Goal: Task Accomplishment & Management: Complete application form

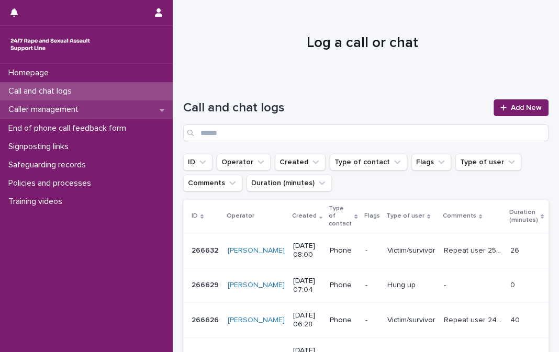
click at [93, 109] on div "Caller management" at bounding box center [86, 109] width 173 height 18
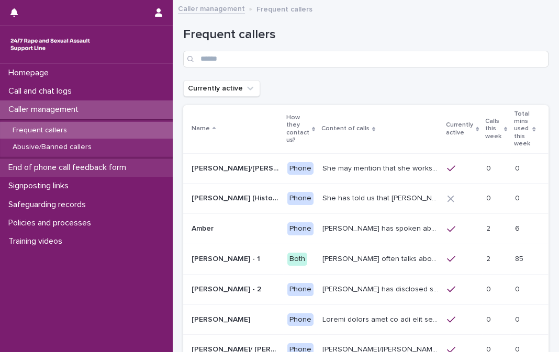
click at [70, 165] on p "End of phone call feedback form" at bounding box center [69, 168] width 130 height 10
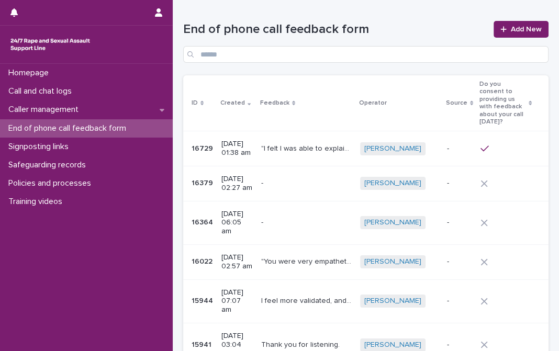
click at [98, 128] on p "End of phone call feedback form" at bounding box center [69, 128] width 130 height 10
click at [186, 80] on th "ID" at bounding box center [200, 103] width 34 height 56
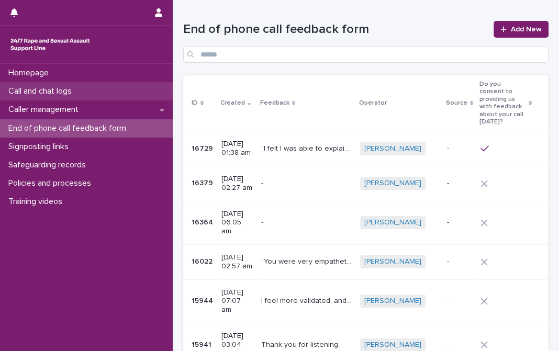
click at [67, 89] on p "Call and chat logs" at bounding box center [42, 91] width 76 height 10
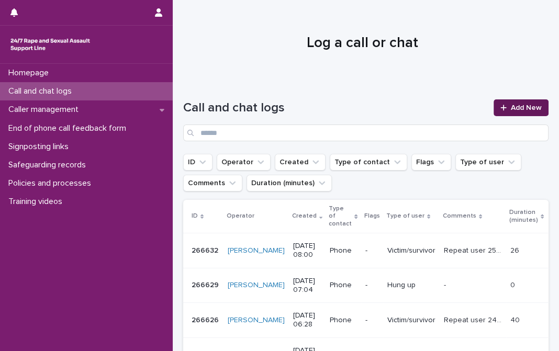
click at [499, 114] on link "Add New" at bounding box center [520, 107] width 55 height 17
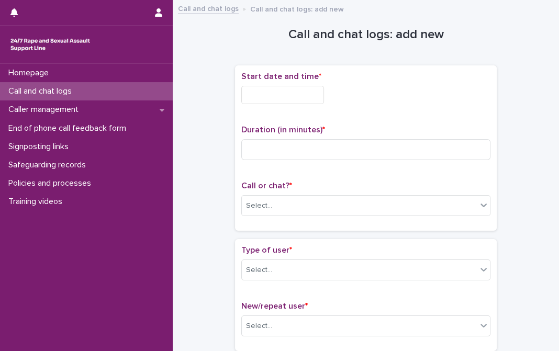
click at [290, 89] on input "text" at bounding box center [282, 95] width 83 height 18
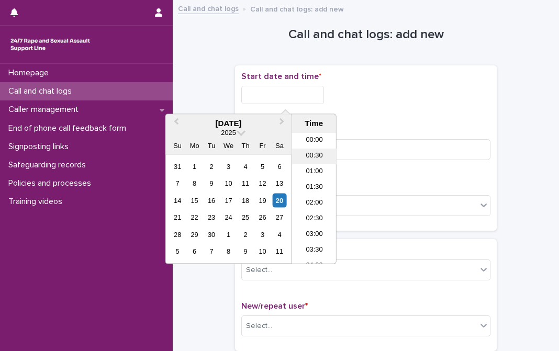
click at [310, 152] on li "00:30" at bounding box center [314, 157] width 44 height 16
click at [292, 95] on input "**********" at bounding box center [282, 95] width 83 height 18
type input "**********"
click at [370, 144] on input at bounding box center [365, 149] width 249 height 21
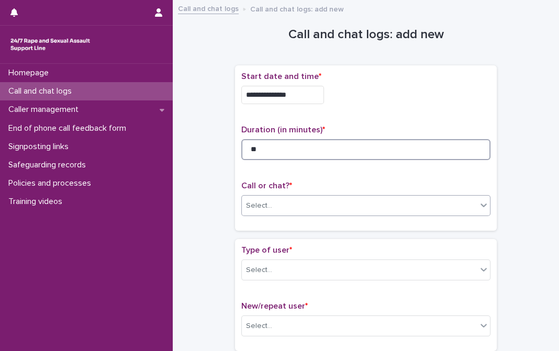
type input "**"
click at [353, 210] on div "Select..." at bounding box center [359, 205] width 235 height 17
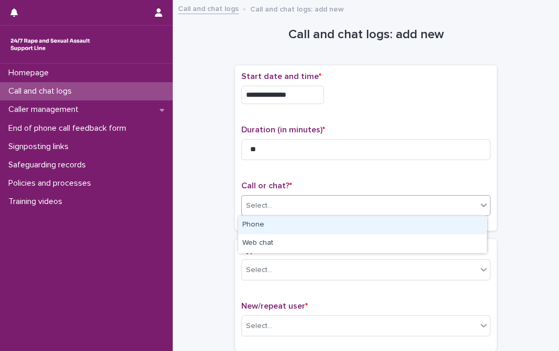
click at [280, 229] on div "Phone" at bounding box center [362, 225] width 248 height 18
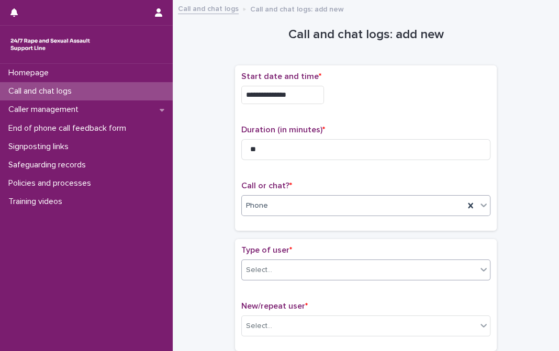
click at [291, 276] on div "Select..." at bounding box center [359, 270] width 235 height 17
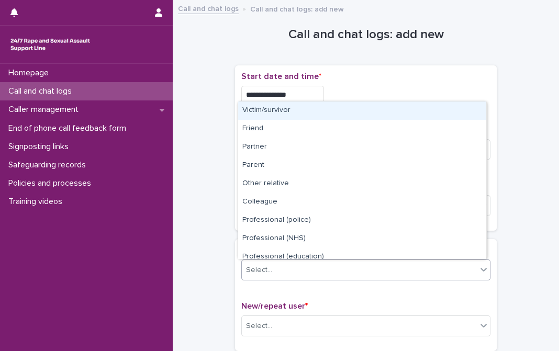
click at [265, 106] on div "Victim/survivor" at bounding box center [362, 110] width 248 height 18
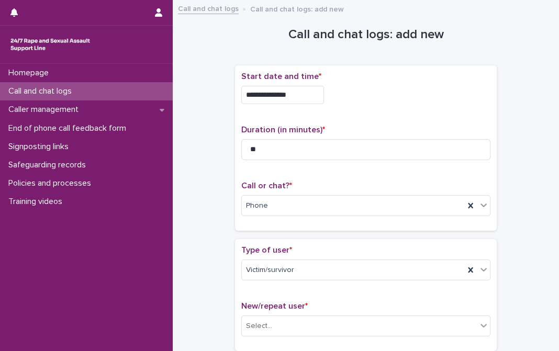
click at [379, 235] on div "**********" at bounding box center [366, 152] width 262 height 174
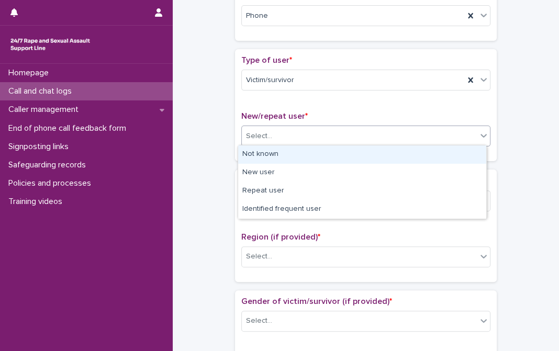
click at [311, 137] on div "Select..." at bounding box center [359, 136] width 235 height 17
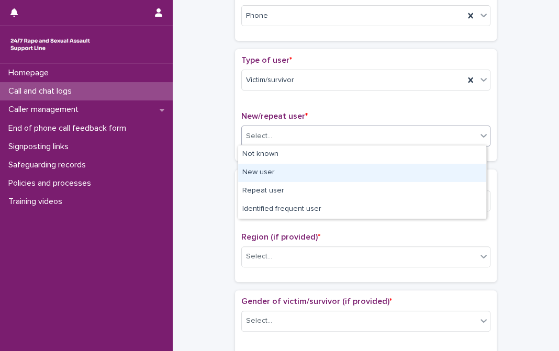
click at [275, 172] on div "New user" at bounding box center [362, 173] width 248 height 18
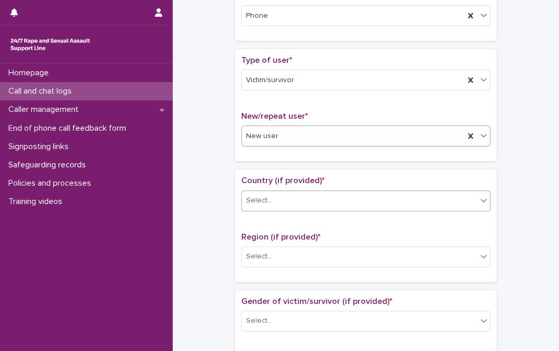
click at [292, 206] on div "Select..." at bounding box center [359, 200] width 235 height 17
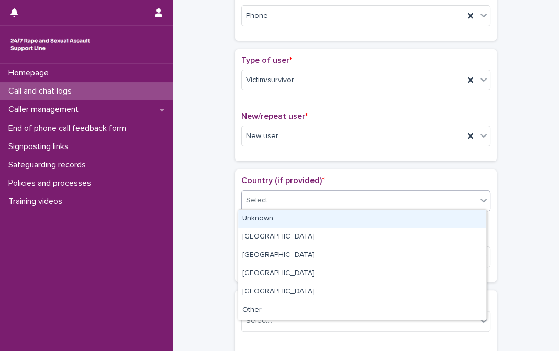
click at [288, 220] on div "Unknown" at bounding box center [362, 219] width 248 height 18
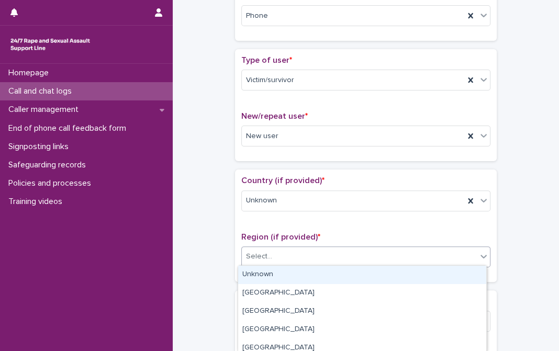
click at [288, 250] on div "Select..." at bounding box center [359, 256] width 235 height 17
click at [278, 274] on div "Unknown" at bounding box center [362, 275] width 248 height 18
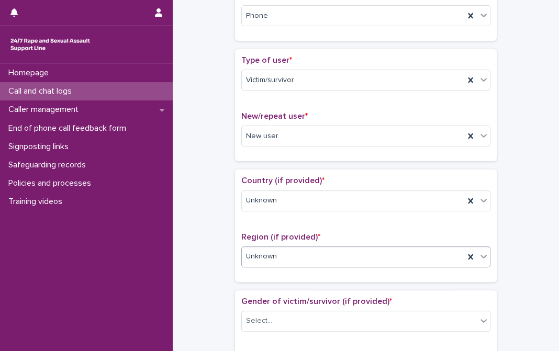
click at [325, 235] on p "Region (if provided) *" at bounding box center [365, 237] width 249 height 10
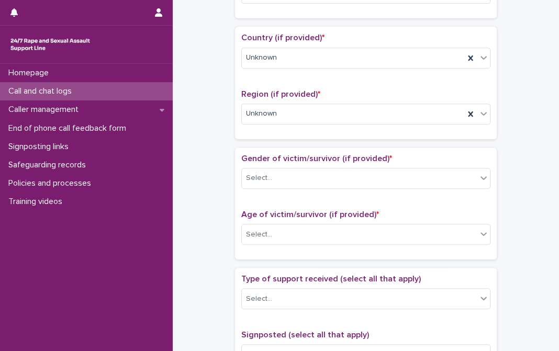
scroll to position [380, 0]
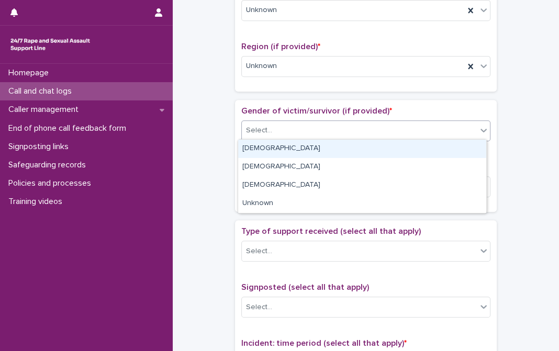
click at [295, 132] on div "Select..." at bounding box center [359, 130] width 235 height 17
click at [273, 149] on div "[DEMOGRAPHIC_DATA]" at bounding box center [362, 149] width 248 height 18
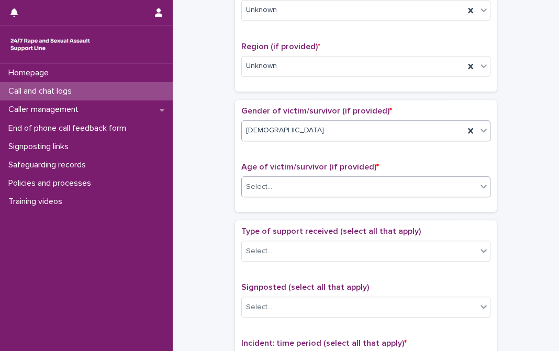
click at [272, 189] on div "Select..." at bounding box center [359, 186] width 235 height 17
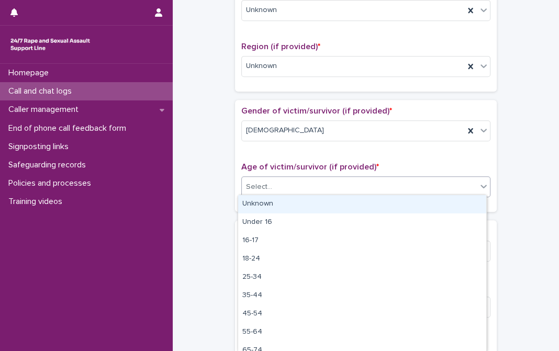
click at [272, 207] on div "Unknown" at bounding box center [362, 204] width 248 height 18
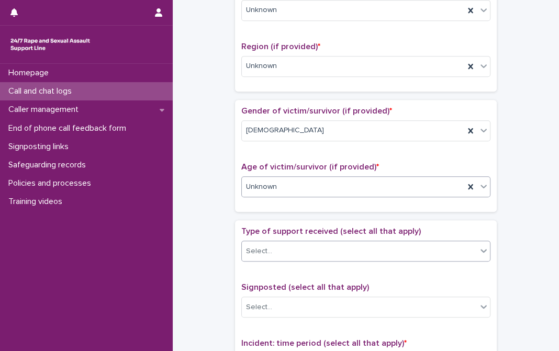
click at [284, 246] on div "Select..." at bounding box center [359, 251] width 235 height 17
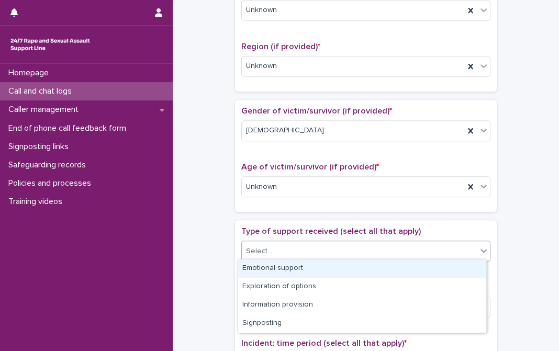
click at [277, 264] on div "Emotional support" at bounding box center [362, 268] width 248 height 18
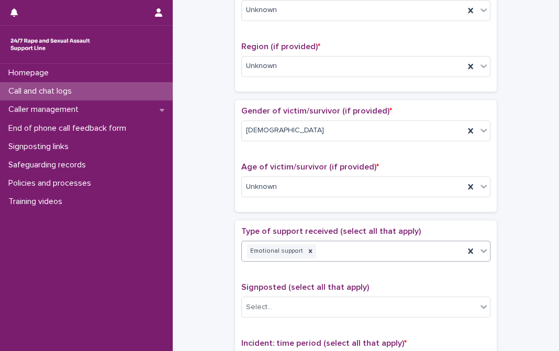
click at [299, 227] on span "Type of support received (select all that apply)" at bounding box center [330, 231] width 179 height 8
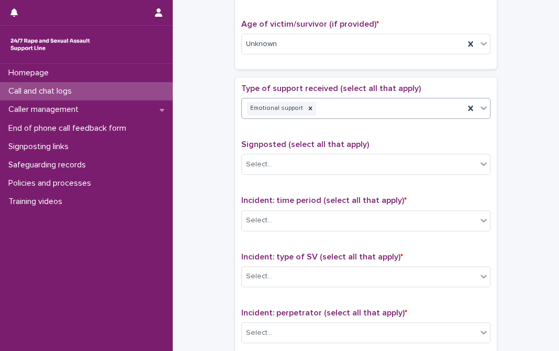
click at [338, 106] on div "Emotional support" at bounding box center [353, 108] width 222 height 18
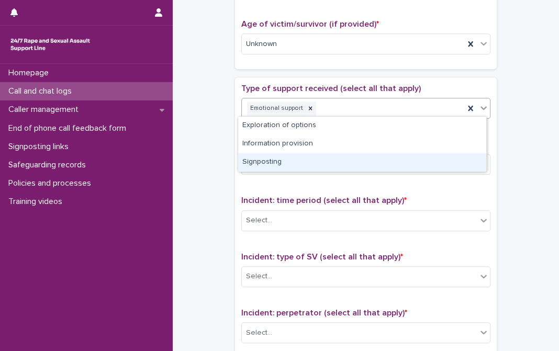
drag, startPoint x: 288, startPoint y: 161, endPoint x: 317, endPoint y: 132, distance: 40.7
click at [288, 161] on div "Signposting" at bounding box center [362, 162] width 248 height 18
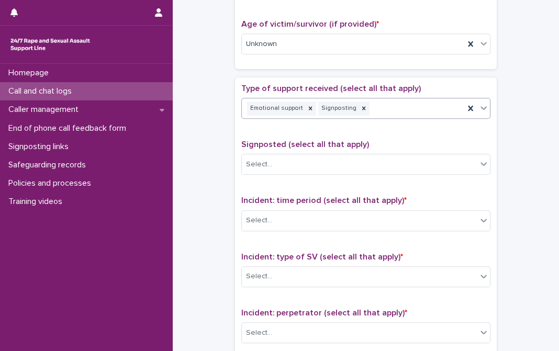
click at [344, 108] on div "Signposting" at bounding box center [338, 108] width 40 height 14
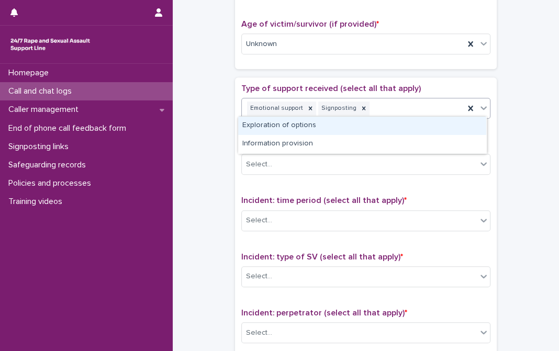
click at [292, 126] on div "Exploration of options" at bounding box center [362, 126] width 248 height 18
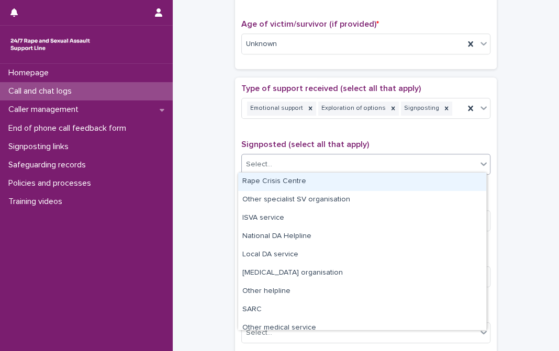
click at [298, 163] on div "Select..." at bounding box center [359, 164] width 235 height 17
click at [278, 178] on div "Rape Crisis Centre" at bounding box center [362, 182] width 248 height 18
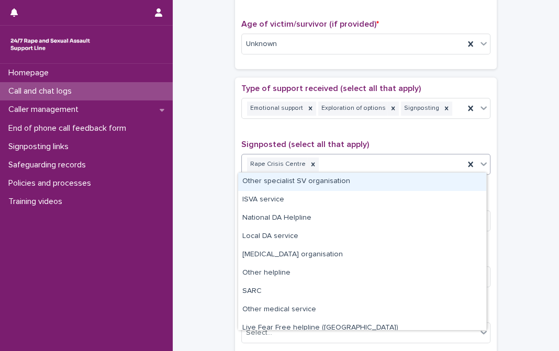
click at [377, 158] on div "Rape Crisis Centre" at bounding box center [353, 164] width 222 height 18
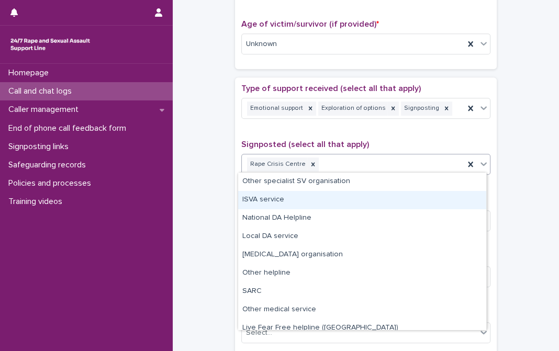
click at [275, 201] on div "ISVA service" at bounding box center [362, 200] width 248 height 18
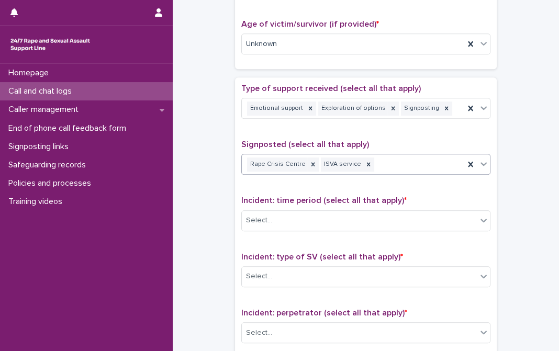
click at [374, 160] on div "Rape Crisis Centre ISVA service" at bounding box center [353, 164] width 222 height 18
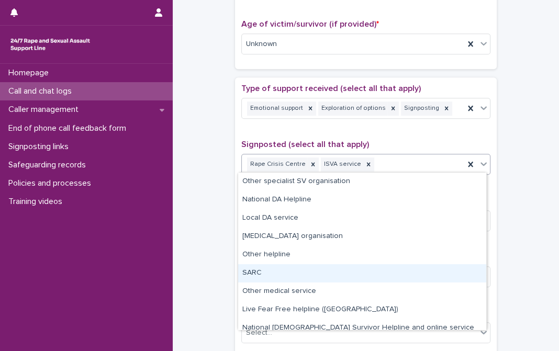
click at [269, 272] on div "SARC" at bounding box center [362, 273] width 248 height 18
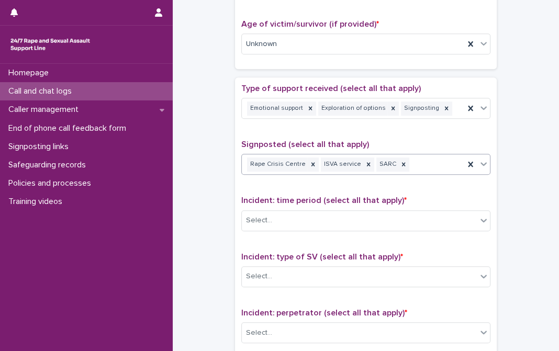
click at [331, 196] on span "Incident: time period (select all that apply) *" at bounding box center [323, 200] width 165 height 8
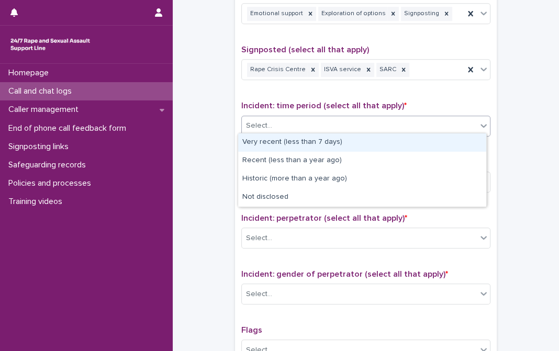
click at [303, 118] on div "Select..." at bounding box center [359, 125] width 235 height 17
click at [280, 139] on div "Very recent (less than 7 days)" at bounding box center [362, 142] width 248 height 18
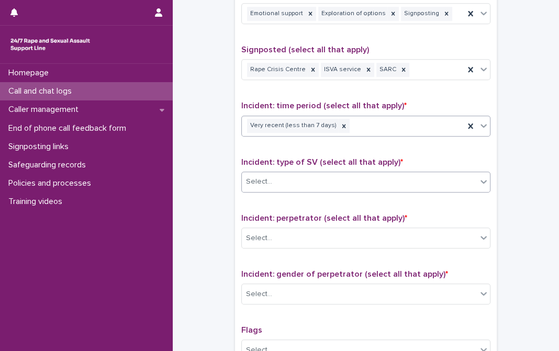
click at [293, 182] on div "Select..." at bounding box center [359, 181] width 235 height 17
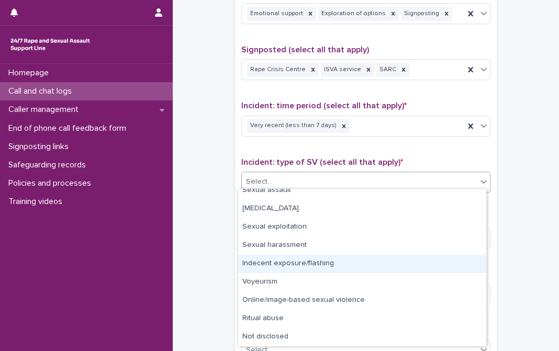
scroll to position [0, 0]
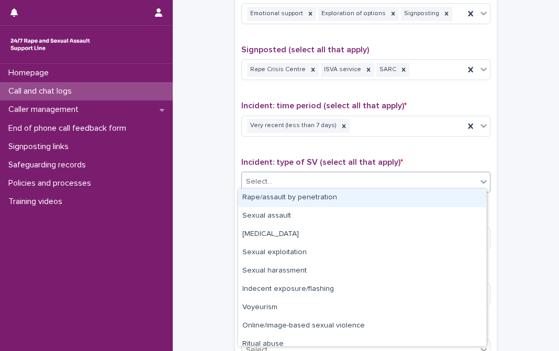
click at [281, 198] on div "Rape/assault by penetration" at bounding box center [362, 198] width 248 height 18
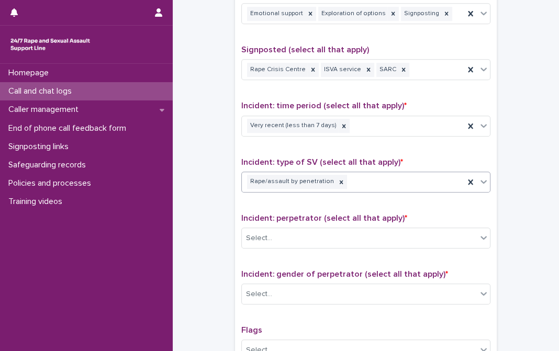
click at [292, 214] on span "Incident: perpetrator (select all that apply) *" at bounding box center [324, 218] width 166 height 8
click at [337, 178] on icon at bounding box center [340, 181] width 7 height 7
click at [327, 177] on div "Select..." at bounding box center [359, 181] width 235 height 17
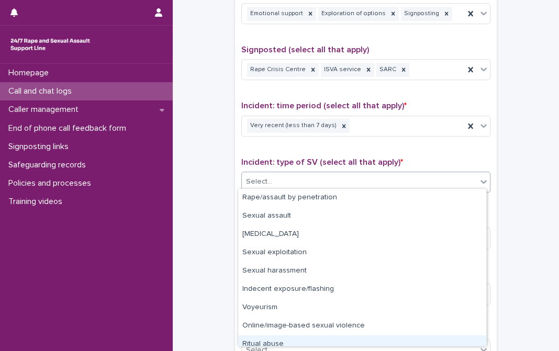
scroll to position [26, 0]
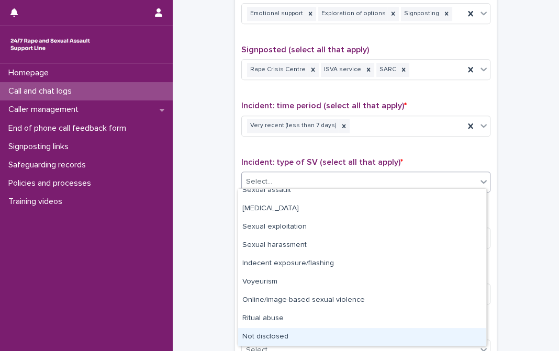
click at [274, 334] on div "Not disclosed" at bounding box center [362, 337] width 248 height 18
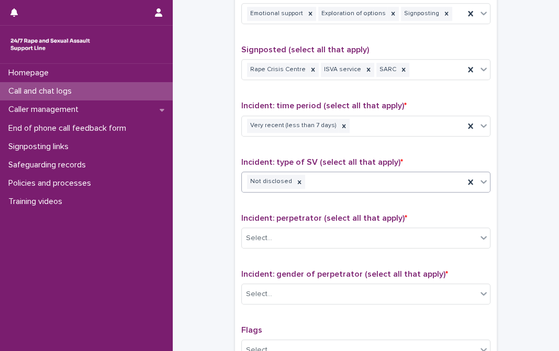
click at [309, 214] on span "Incident: perpetrator (select all that apply) *" at bounding box center [324, 218] width 166 height 8
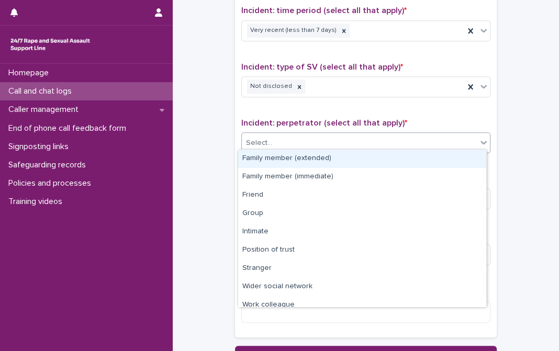
click at [296, 134] on div "Select..." at bounding box center [359, 142] width 235 height 17
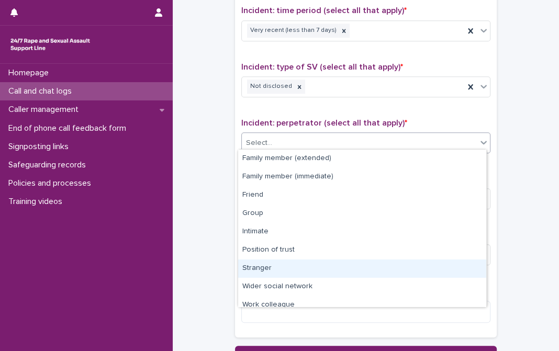
scroll to position [44, 0]
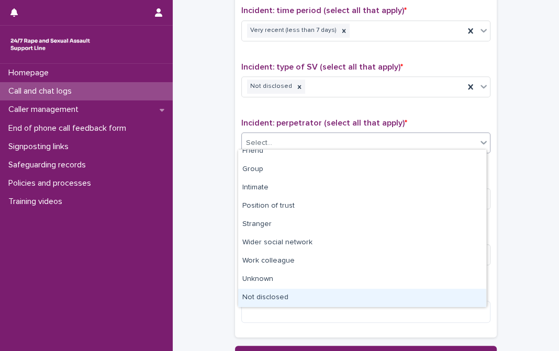
click at [271, 294] on div "Not disclosed" at bounding box center [362, 298] width 248 height 18
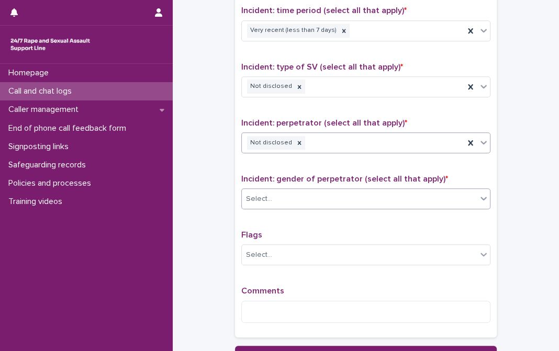
click at [297, 192] on div "Select..." at bounding box center [359, 198] width 235 height 17
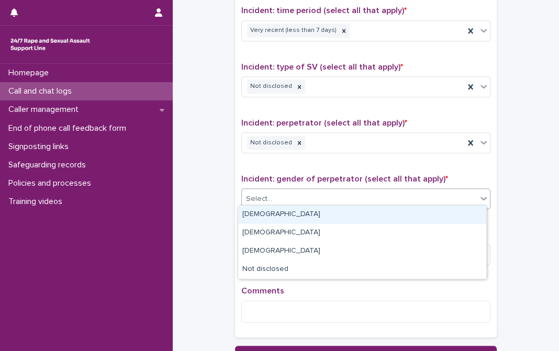
click at [278, 210] on div "[DEMOGRAPHIC_DATA]" at bounding box center [362, 215] width 248 height 18
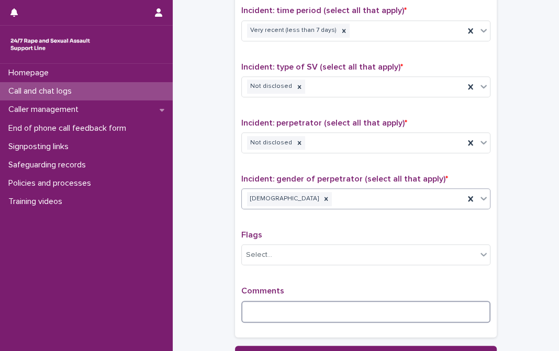
click at [286, 303] on textarea at bounding box center [365, 312] width 249 height 22
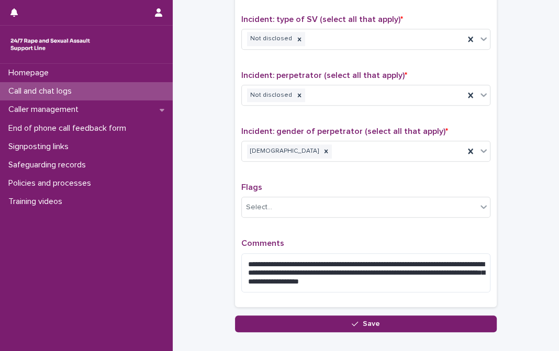
scroll to position [808, 0]
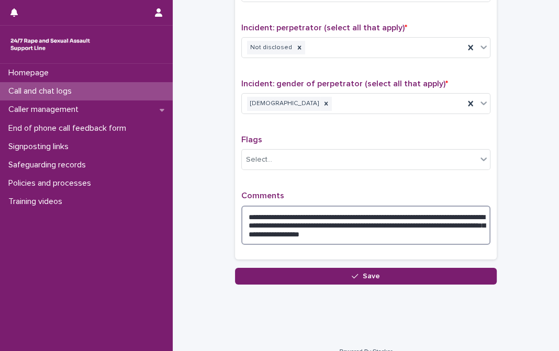
click at [450, 222] on textarea "**********" at bounding box center [365, 225] width 249 height 39
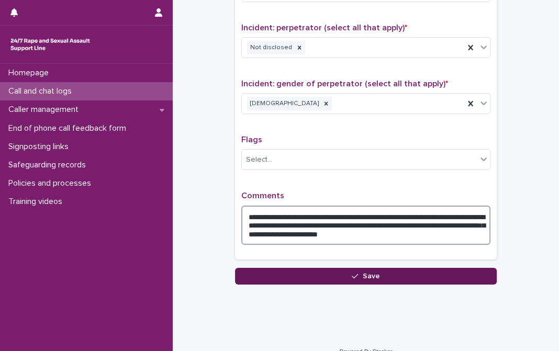
type textarea "**********"
click at [414, 273] on button "Save" at bounding box center [366, 276] width 262 height 17
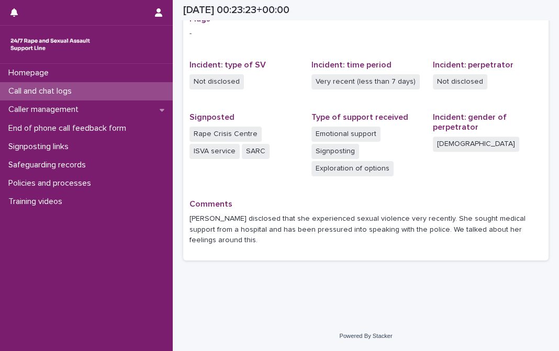
scroll to position [208, 0]
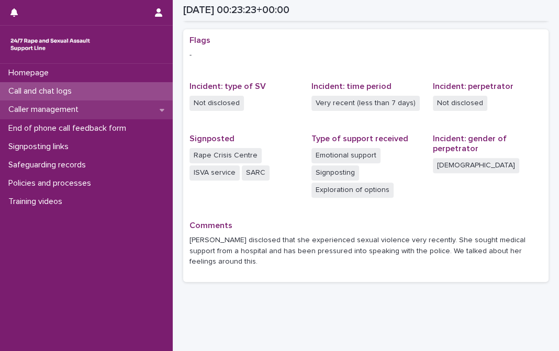
click at [78, 110] on p "Caller management" at bounding box center [45, 110] width 83 height 10
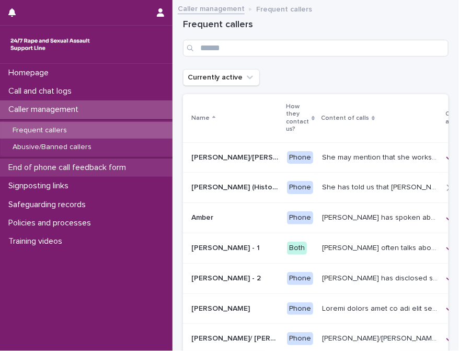
click at [78, 171] on p "End of phone call feedback form" at bounding box center [69, 168] width 130 height 10
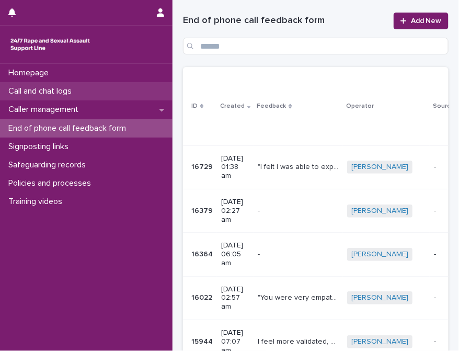
click at [73, 96] on p "Call and chat logs" at bounding box center [42, 91] width 76 height 10
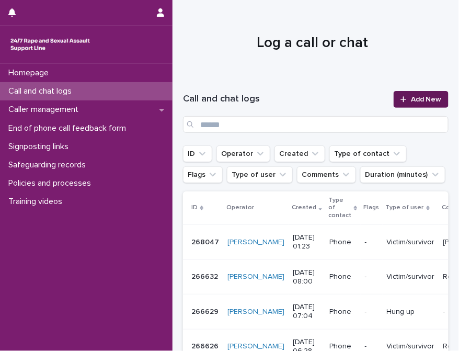
click at [422, 96] on span "Add New" at bounding box center [426, 99] width 31 height 7
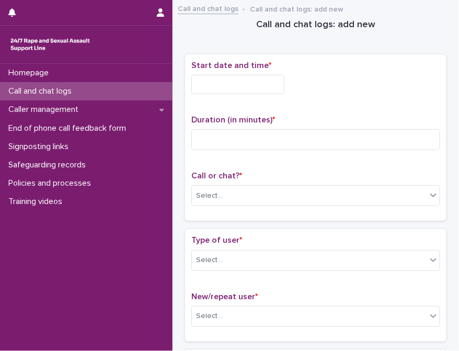
click at [248, 88] on input "text" at bounding box center [237, 84] width 93 height 19
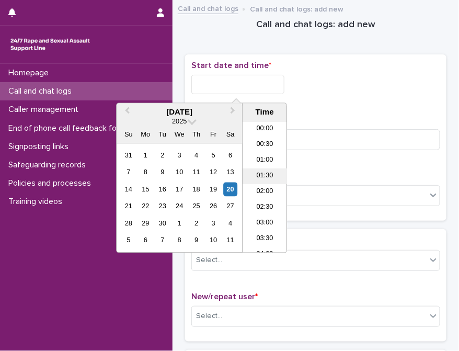
click at [264, 174] on li "01:30" at bounding box center [265, 177] width 44 height 16
drag, startPoint x: 239, startPoint y: 84, endPoint x: 272, endPoint y: 85, distance: 33.0
click at [272, 85] on input "**********" at bounding box center [237, 84] width 93 height 19
type input "**********"
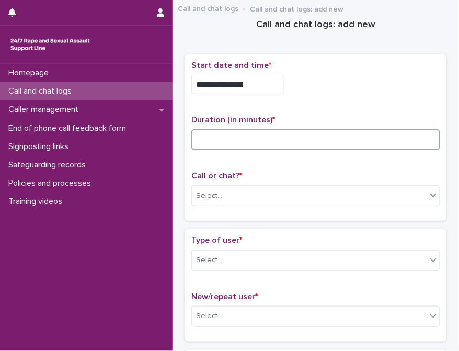
click at [364, 140] on input at bounding box center [315, 139] width 249 height 21
type input "**"
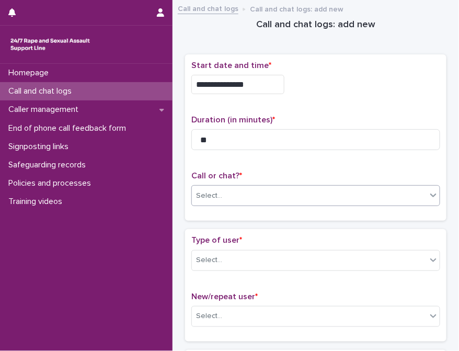
click at [278, 201] on div "Select..." at bounding box center [309, 195] width 235 height 17
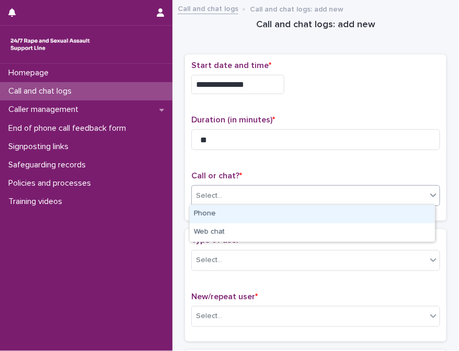
click at [247, 215] on div "Phone" at bounding box center [312, 214] width 245 height 18
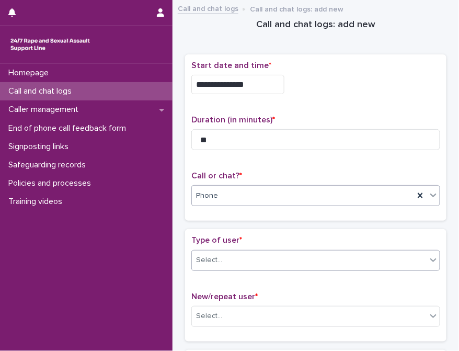
click at [240, 265] on div "Select..." at bounding box center [309, 260] width 235 height 17
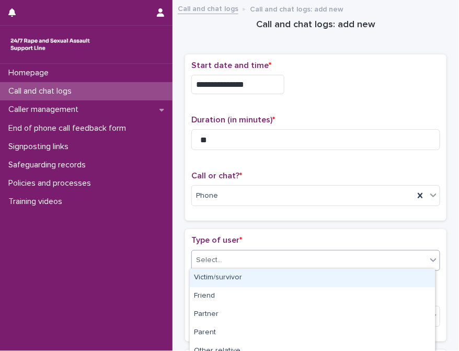
click at [223, 278] on div "Victim/survivor" at bounding box center [312, 278] width 245 height 18
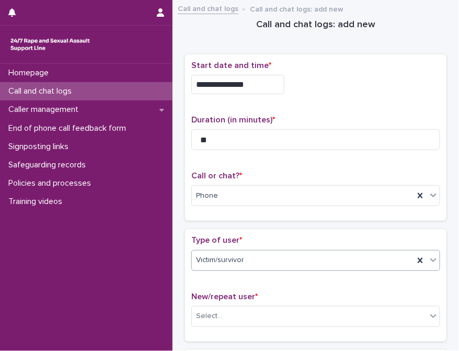
click at [242, 235] on p "Type of user *" at bounding box center [315, 240] width 249 height 10
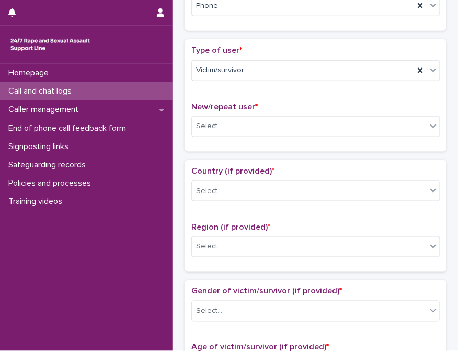
click at [244, 112] on div "New/repeat user * Select..." at bounding box center [315, 123] width 249 height 43
click at [242, 126] on div "Select..." at bounding box center [309, 126] width 235 height 17
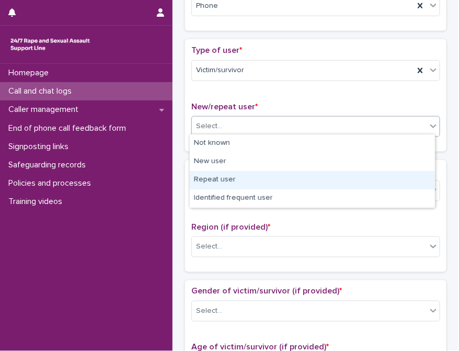
click at [214, 180] on div "Repeat user" at bounding box center [312, 180] width 245 height 18
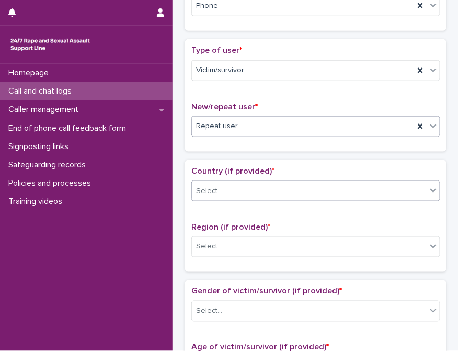
click at [222, 186] on div "Select..." at bounding box center [309, 191] width 235 height 17
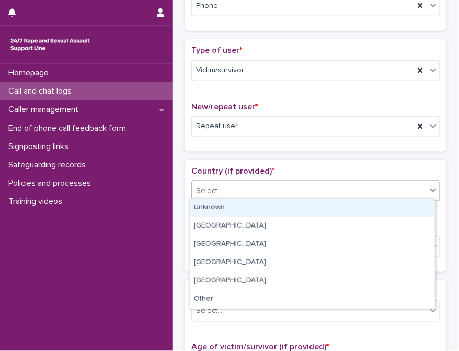
click at [227, 205] on div "Unknown" at bounding box center [312, 208] width 245 height 18
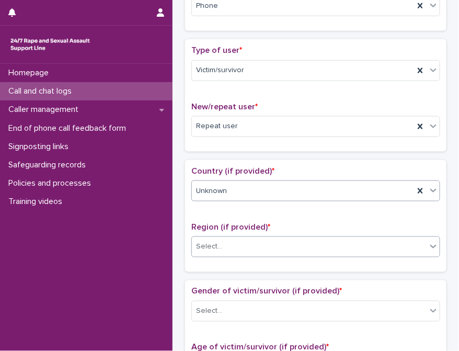
click at [231, 249] on div "Select..." at bounding box center [309, 247] width 235 height 17
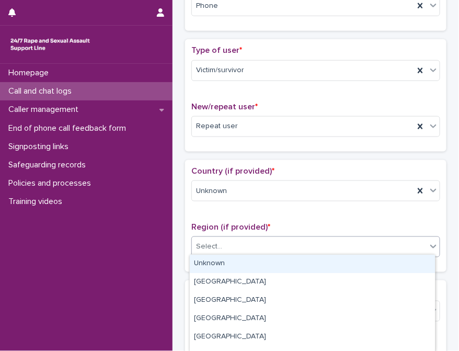
click at [225, 262] on div "Unknown" at bounding box center [312, 264] width 245 height 18
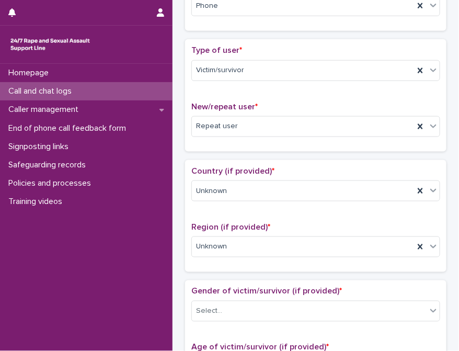
click at [248, 223] on span "Region (if provided) *" at bounding box center [230, 227] width 79 height 8
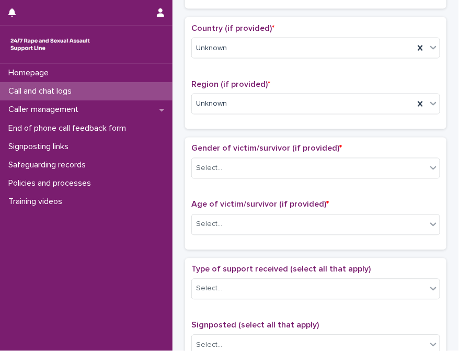
scroll to position [380, 0]
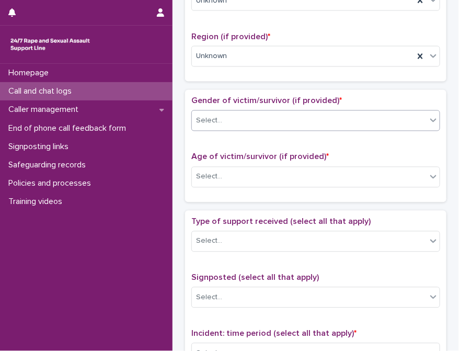
click at [240, 118] on div "Select..." at bounding box center [309, 120] width 235 height 17
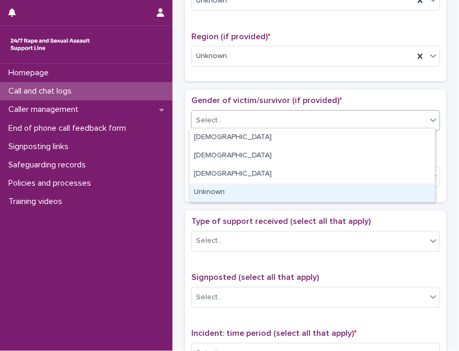
click at [212, 196] on div "Unknown" at bounding box center [312, 193] width 245 height 18
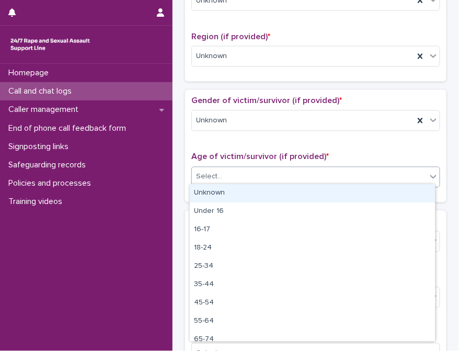
click at [222, 179] on div "Select..." at bounding box center [309, 176] width 235 height 17
click at [222, 193] on div "Unknown" at bounding box center [312, 193] width 245 height 18
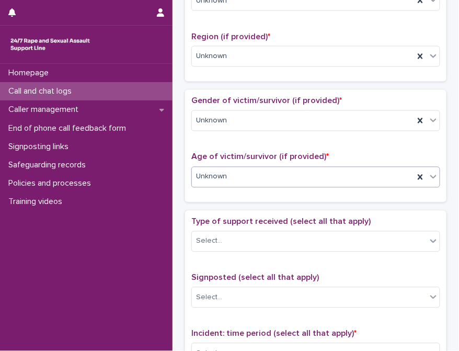
click at [225, 198] on div "Loading... Saving… Gender of victim/survivor (if provided) * Unknown Age of vic…" at bounding box center [316, 150] width 262 height 120
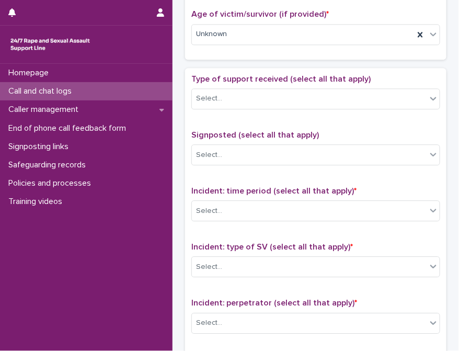
click at [236, 106] on div "Type of support received (select all that apply) Select..." at bounding box center [315, 95] width 249 height 43
click at [238, 98] on div "Select..." at bounding box center [309, 98] width 235 height 17
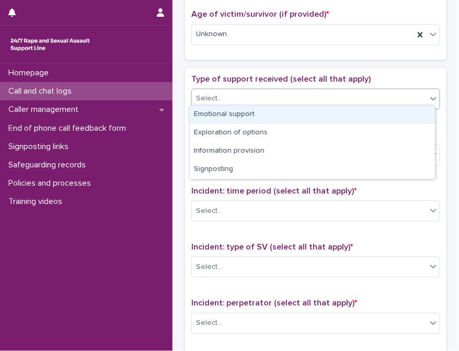
click at [233, 116] on div "Emotional support" at bounding box center [312, 115] width 245 height 18
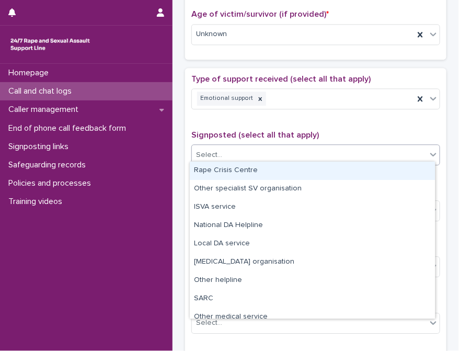
click at [245, 151] on div "Select..." at bounding box center [309, 154] width 235 height 17
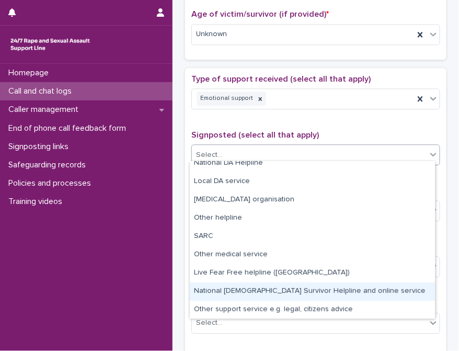
scroll to position [0, 0]
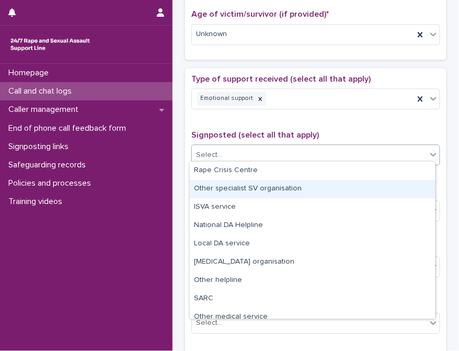
click at [266, 121] on div "Type of support received (select all that apply) Emotional support Signposted (…" at bounding box center [315, 292] width 249 height 437
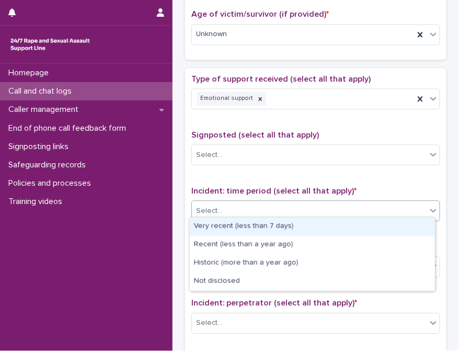
click at [255, 204] on div "Select..." at bounding box center [309, 210] width 235 height 17
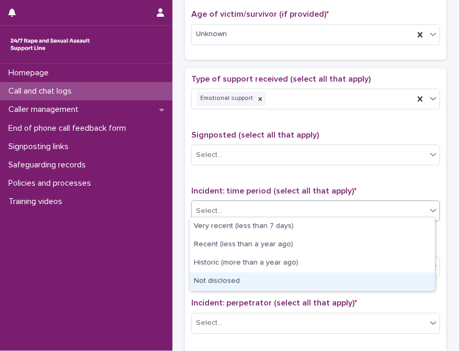
click at [228, 280] on div "Not disclosed" at bounding box center [312, 282] width 245 height 18
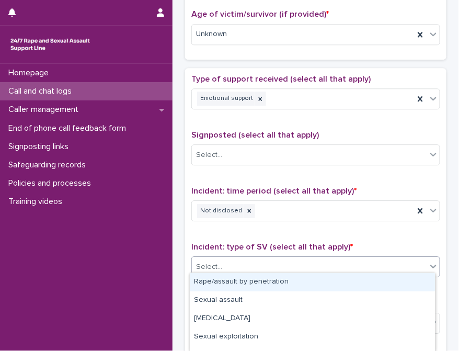
click at [235, 266] on div "Select..." at bounding box center [309, 266] width 235 height 17
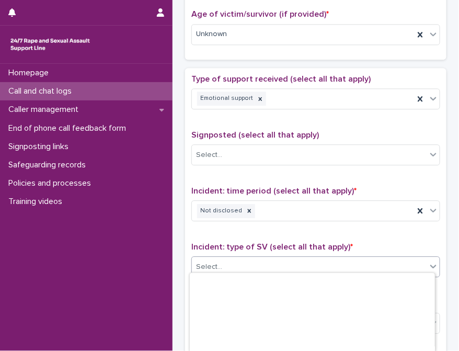
scroll to position [105, 0]
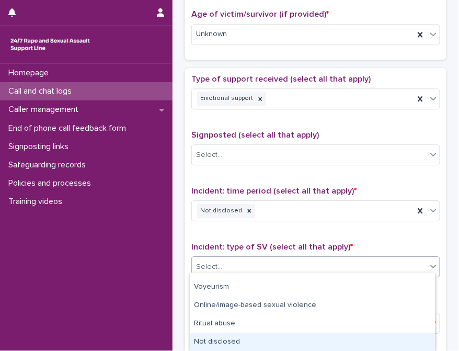
click at [233, 342] on div "Not disclosed" at bounding box center [312, 342] width 245 height 18
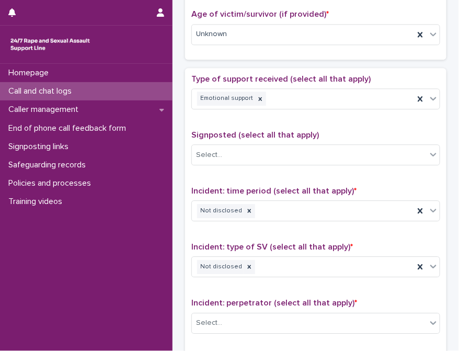
click at [235, 299] on span "Incident: perpetrator (select all that apply) *" at bounding box center [274, 303] width 166 height 8
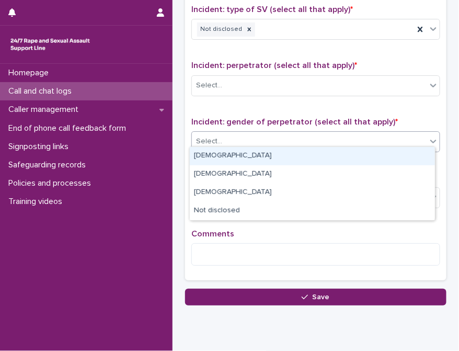
click at [246, 135] on div "Select..." at bounding box center [309, 141] width 235 height 17
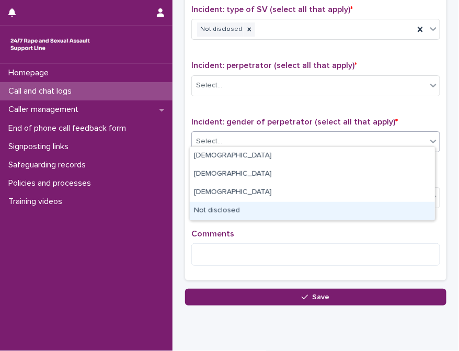
click at [219, 210] on div "Not disclosed" at bounding box center [312, 211] width 245 height 18
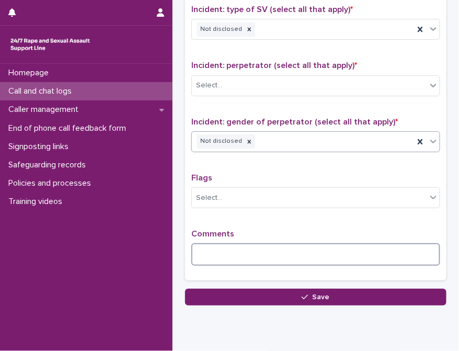
click at [234, 244] on textarea at bounding box center [315, 254] width 249 height 22
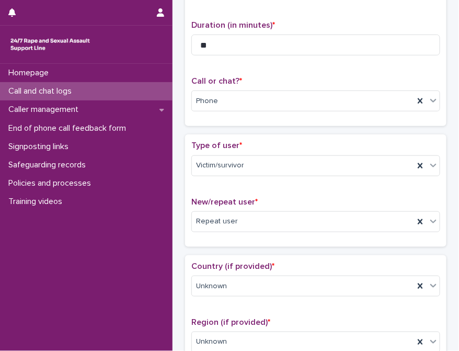
scroll to position [238, 0]
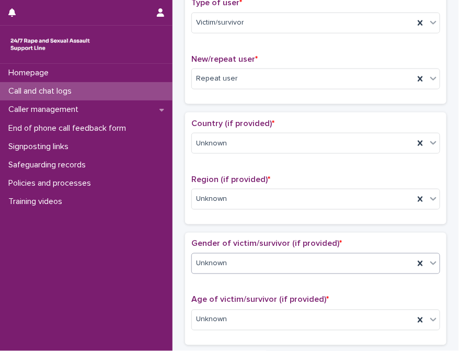
click at [238, 263] on div "Unknown" at bounding box center [303, 263] width 222 height 17
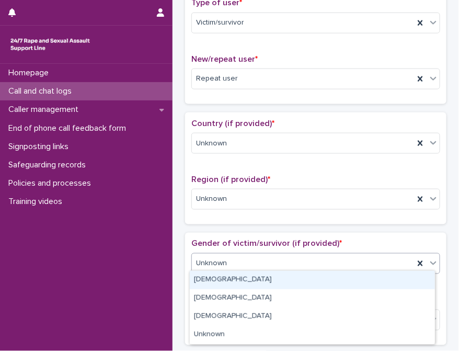
click at [233, 278] on div "[DEMOGRAPHIC_DATA]" at bounding box center [312, 280] width 245 height 18
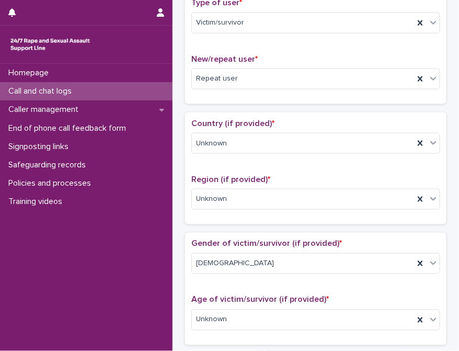
click at [245, 235] on div "Gender of victim/survivor (if provided) * Female Age of victim/survivor (if pro…" at bounding box center [316, 289] width 262 height 112
click at [246, 240] on span "Gender of victim/survivor (if provided) *" at bounding box center [266, 244] width 151 height 8
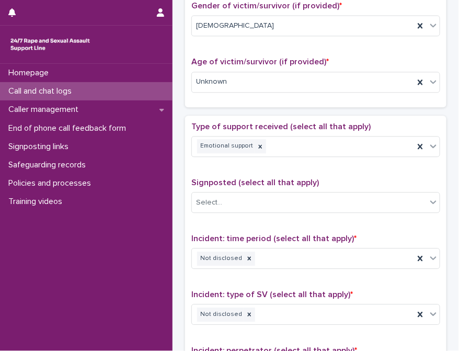
scroll to position [791, 0]
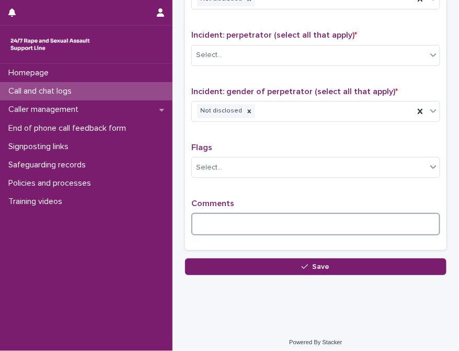
click at [246, 227] on textarea at bounding box center [315, 224] width 249 height 22
click at [329, 213] on textarea "**********" at bounding box center [314, 224] width 246 height 22
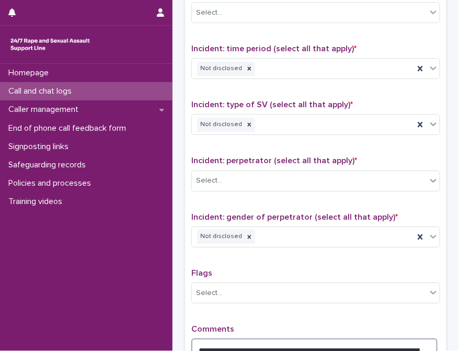
scroll to position [800, 0]
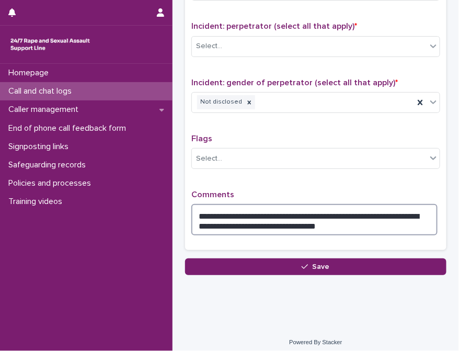
type textarea "**********"
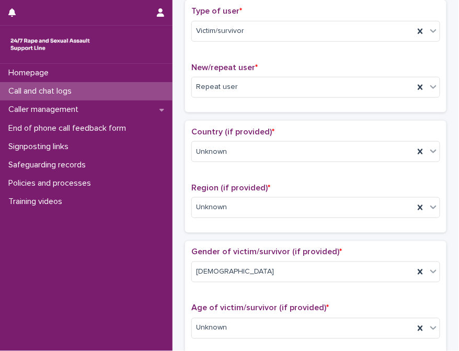
scroll to position [0, 0]
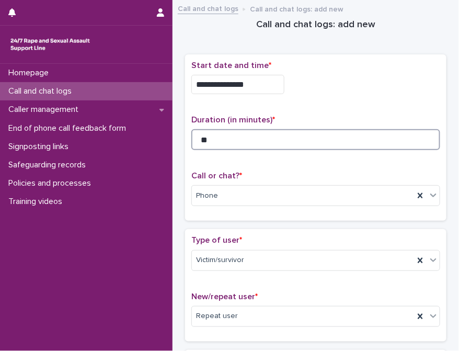
drag, startPoint x: 201, startPoint y: 139, endPoint x: 211, endPoint y: 139, distance: 9.4
click at [211, 139] on input "**" at bounding box center [315, 139] width 249 height 21
type input "**"
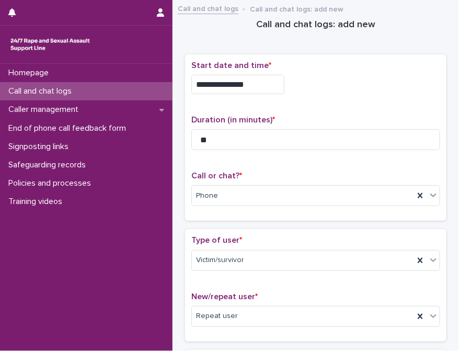
click at [306, 116] on p "Duration (in minutes) *" at bounding box center [315, 120] width 249 height 10
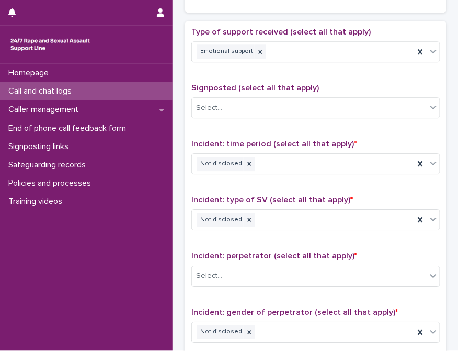
scroll to position [800, 0]
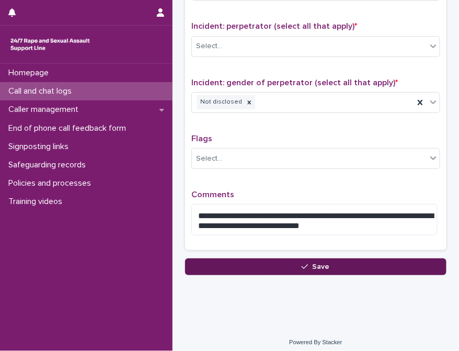
click at [293, 261] on button "Save" at bounding box center [316, 266] width 262 height 17
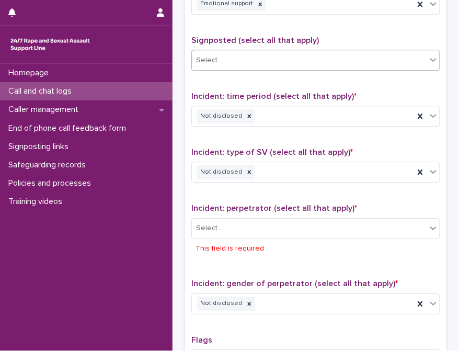
scroll to position [665, 0]
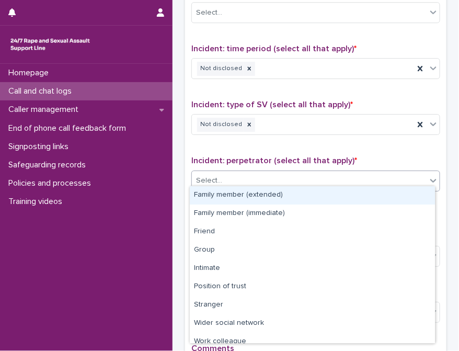
click at [271, 175] on div "Select..." at bounding box center [309, 180] width 235 height 17
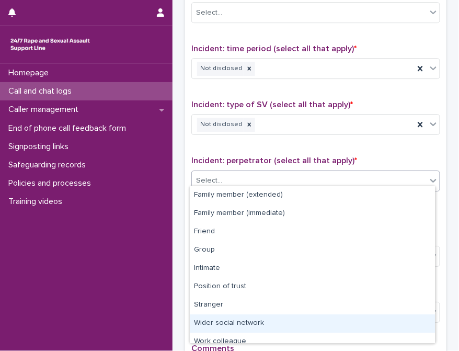
scroll to position [44, 0]
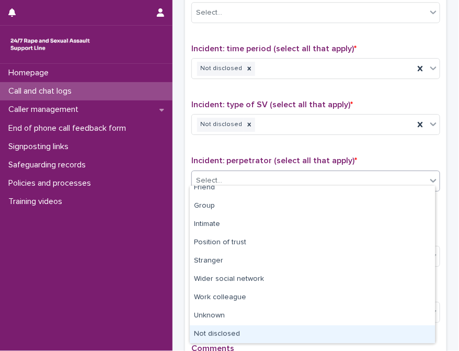
click at [220, 330] on div "Not disclosed" at bounding box center [312, 334] width 245 height 18
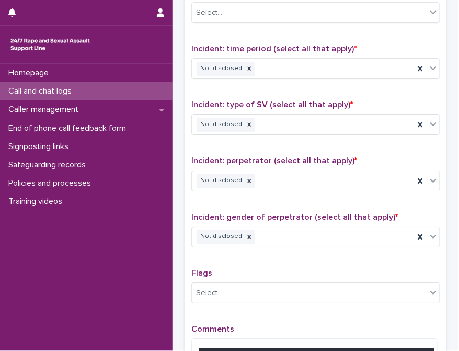
click at [268, 156] on span "Incident: perpetrator (select all that apply) *" at bounding box center [274, 160] width 166 height 8
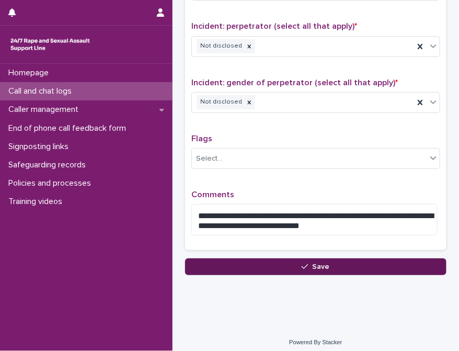
click at [280, 258] on button "Save" at bounding box center [316, 266] width 262 height 17
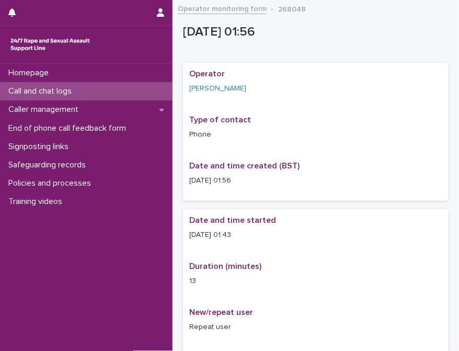
click at [233, 5] on link "Operator monitoring form" at bounding box center [222, 8] width 89 height 12
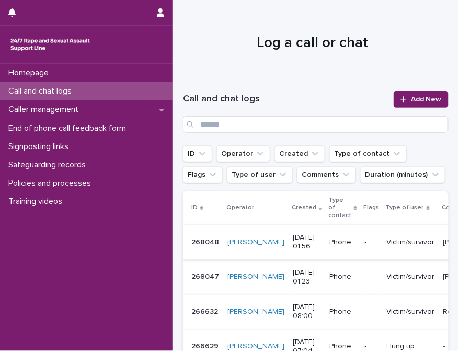
scroll to position [47, 0]
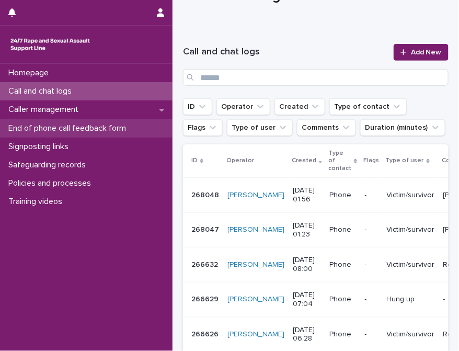
click at [106, 128] on p "End of phone call feedback form" at bounding box center [69, 128] width 130 height 10
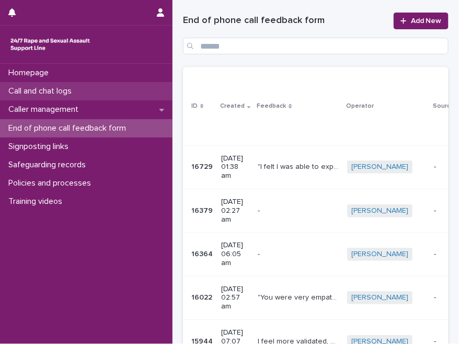
click at [66, 93] on p "Call and chat logs" at bounding box center [42, 91] width 76 height 10
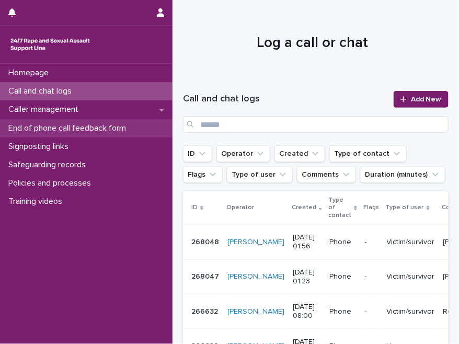
click at [89, 124] on p "End of phone call feedback form" at bounding box center [69, 128] width 130 height 10
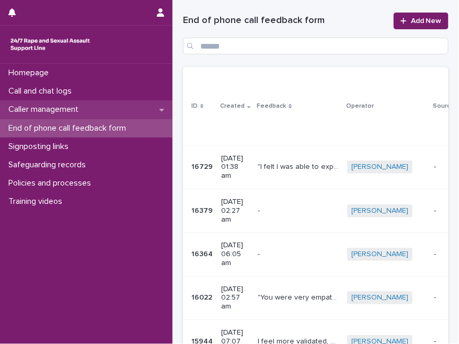
click at [75, 110] on p "Caller management" at bounding box center [45, 110] width 83 height 10
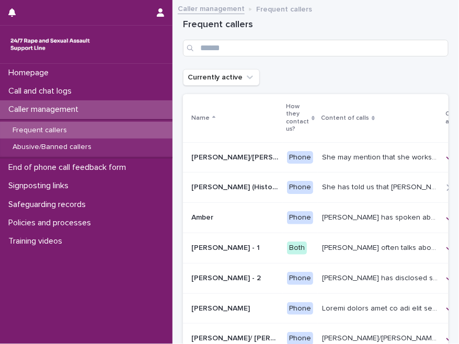
click at [73, 126] on div "Frequent callers" at bounding box center [86, 130] width 173 height 17
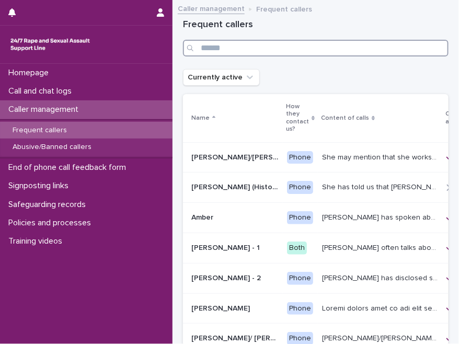
click at [265, 49] on input "Search" at bounding box center [316, 48] width 266 height 17
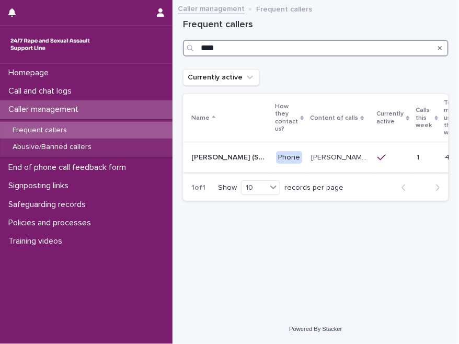
type input "****"
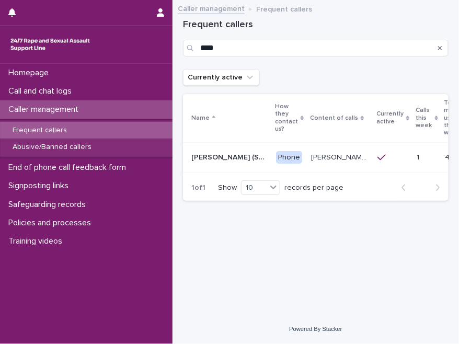
click at [378, 161] on div at bounding box center [393, 157] width 31 height 9
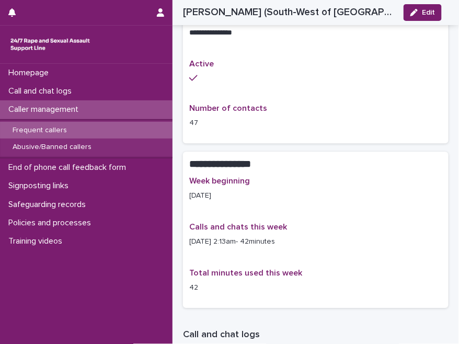
scroll to position [523, 0]
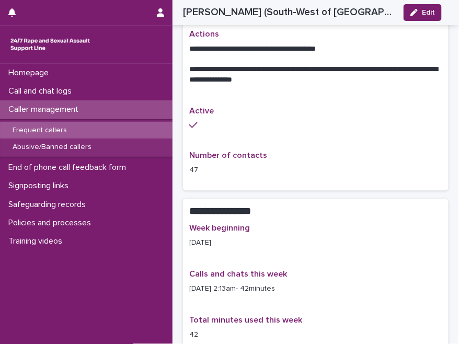
click at [65, 111] on p "Caller management" at bounding box center [45, 110] width 83 height 10
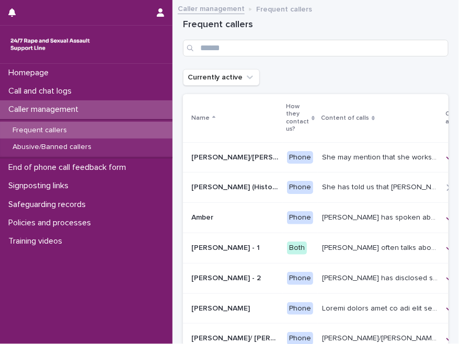
click at [63, 132] on p "Frequent callers" at bounding box center [39, 130] width 71 height 9
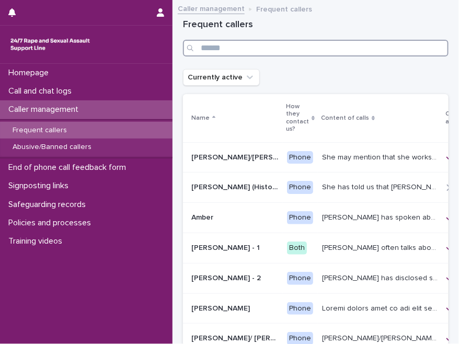
click at [241, 50] on input "Search" at bounding box center [316, 48] width 266 height 17
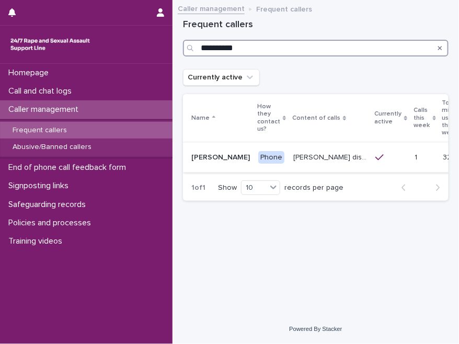
type input "**********"
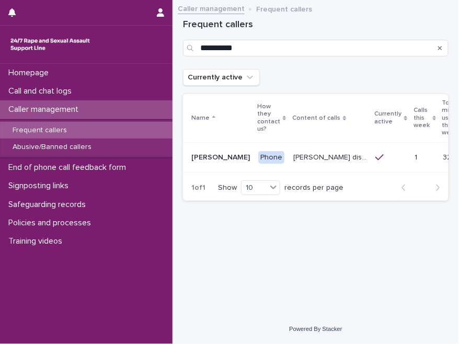
click at [308, 162] on div "Robin disclosed historic repeated rape perpetrated by men in London and Madrid.…" at bounding box center [330, 157] width 74 height 17
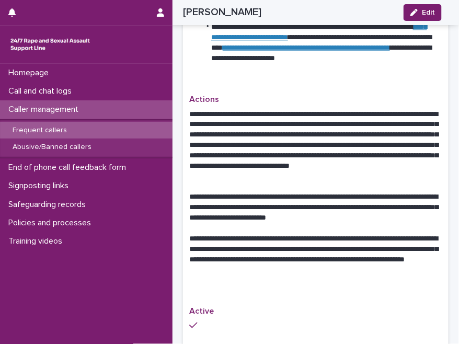
scroll to position [333, 0]
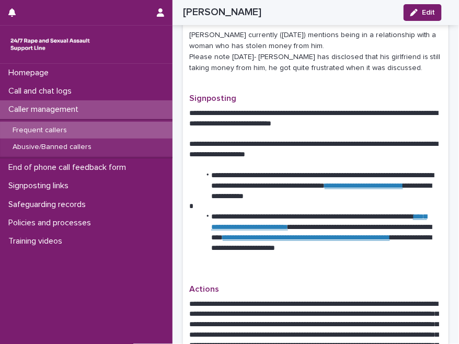
drag, startPoint x: 341, startPoint y: 228, endPoint x: 329, endPoint y: 260, distance: 34.8
click at [329, 260] on div "**********" at bounding box center [315, 155] width 253 height 839
click at [41, 127] on p "Frequent callers" at bounding box center [39, 130] width 71 height 9
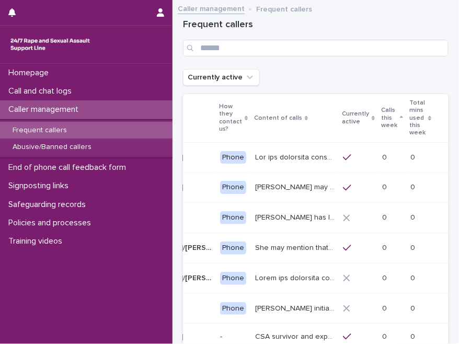
click at [386, 128] on p "Calls this week" at bounding box center [389, 118] width 16 height 27
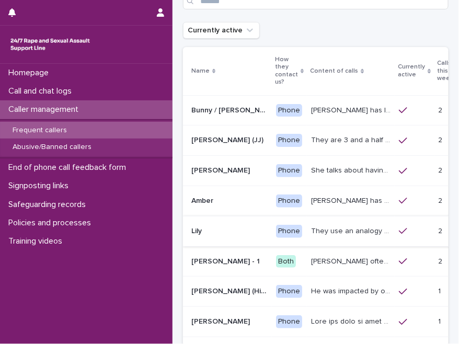
scroll to position [95, 0]
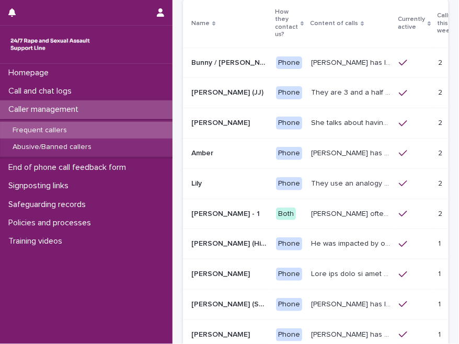
click at [399, 308] on div at bounding box center [414, 304] width 31 height 9
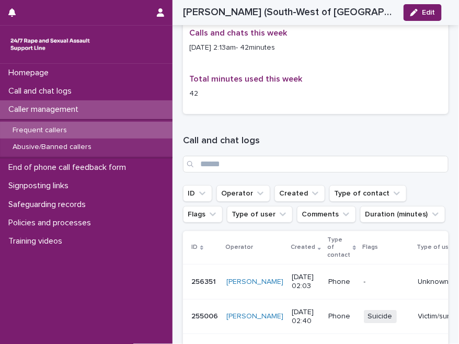
scroll to position [717, 0]
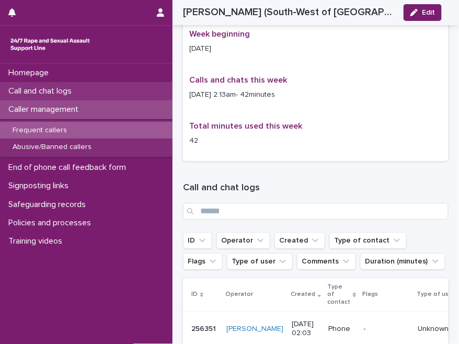
click at [73, 89] on p "Call and chat logs" at bounding box center [42, 91] width 76 height 10
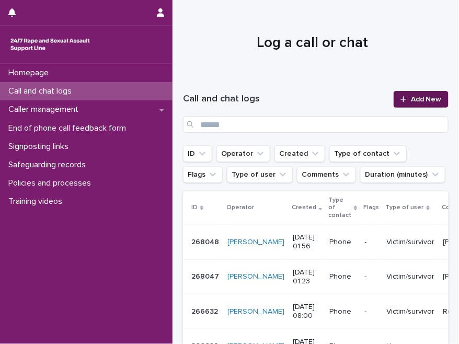
click at [411, 101] on span "Add New" at bounding box center [426, 99] width 31 height 7
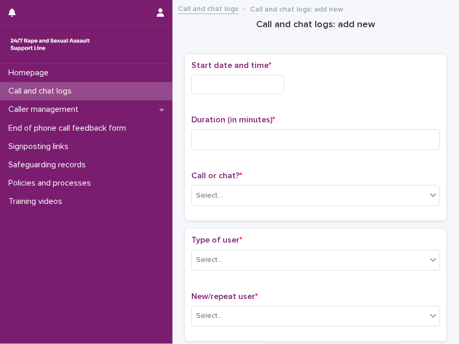
click at [243, 85] on input "text" at bounding box center [237, 84] width 93 height 19
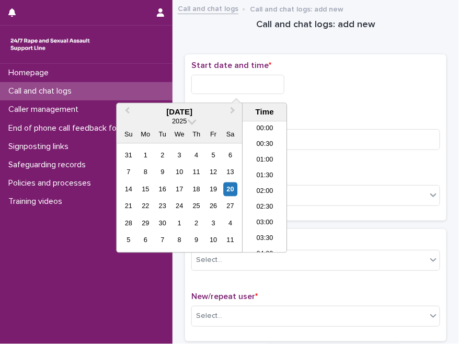
scroll to position [21, 0]
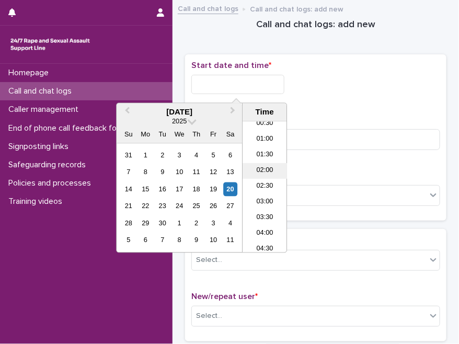
click at [263, 171] on li "02:00" at bounding box center [265, 172] width 44 height 16
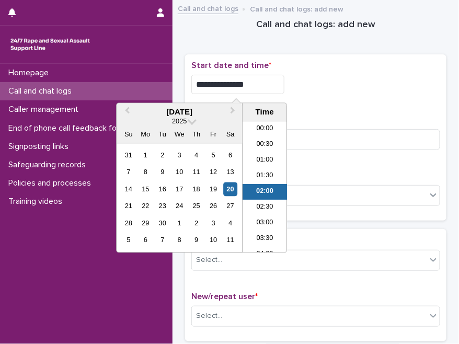
scroll to position [5, 0]
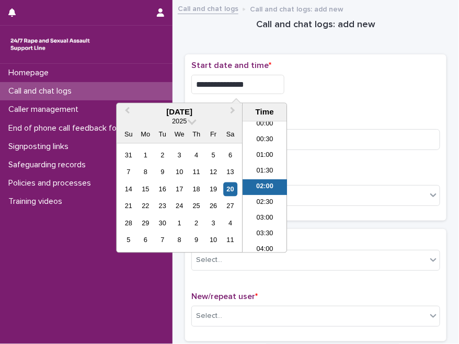
drag, startPoint x: 258, startPoint y: 87, endPoint x: 239, endPoint y: 91, distance: 20.3
click at [239, 91] on input "**********" at bounding box center [237, 84] width 93 height 19
type input "**********"
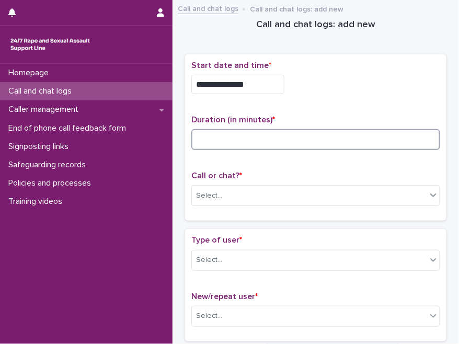
click at [345, 137] on input at bounding box center [315, 139] width 249 height 21
type input "**"
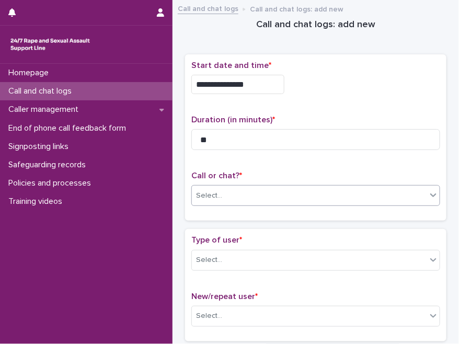
click at [301, 194] on div "Select..." at bounding box center [309, 195] width 235 height 17
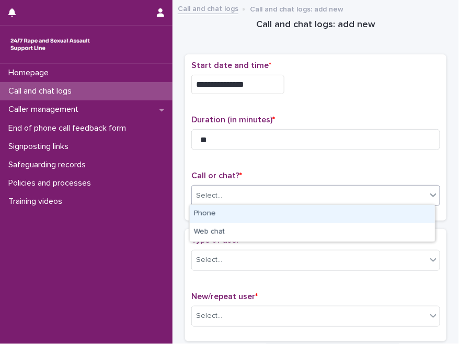
click at [239, 213] on div "Phone" at bounding box center [312, 214] width 245 height 18
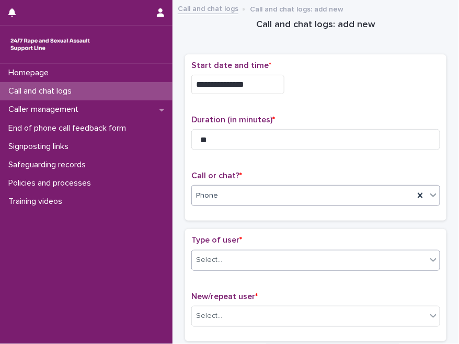
click at [234, 256] on div "Select..." at bounding box center [309, 260] width 235 height 17
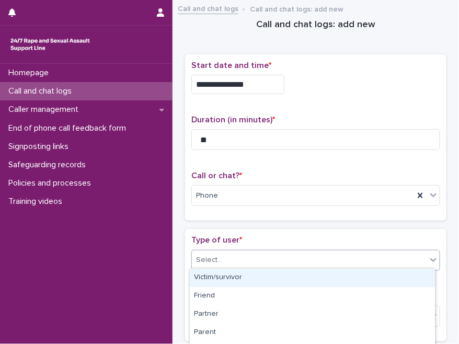
click at [230, 279] on div "Victim/survivor" at bounding box center [312, 278] width 245 height 18
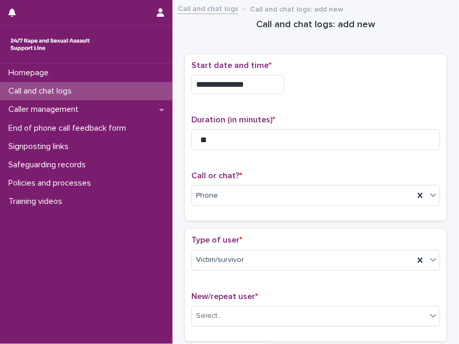
click at [263, 231] on div "Type of user * Victim/survivor New/repeat user * Select..." at bounding box center [316, 285] width 262 height 112
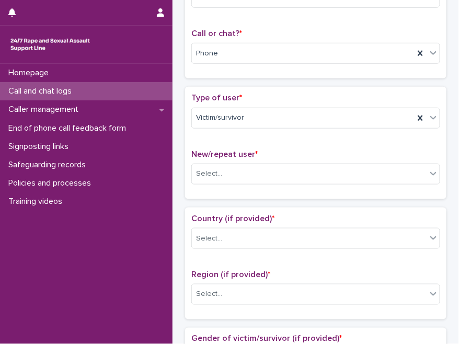
scroll to position [190, 0]
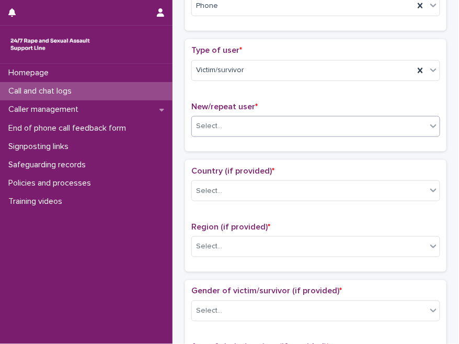
click at [225, 123] on div "Select..." at bounding box center [309, 126] width 235 height 17
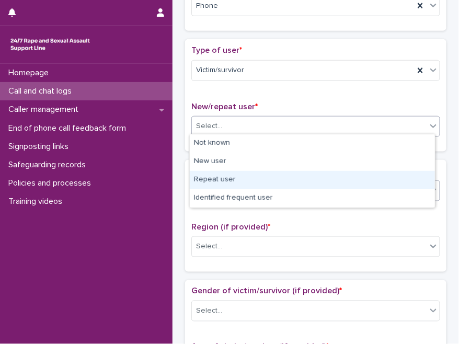
click at [217, 183] on div "Repeat user" at bounding box center [312, 180] width 245 height 18
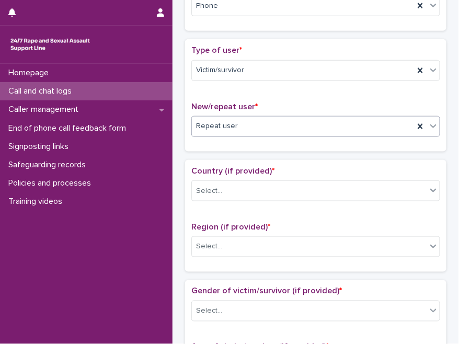
click at [239, 127] on input "text" at bounding box center [239, 126] width 1 height 10
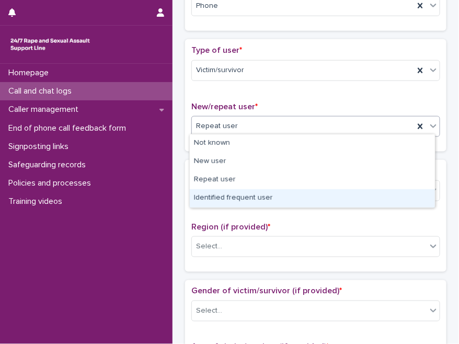
click at [237, 195] on div "Identified frequent user" at bounding box center [312, 198] width 245 height 18
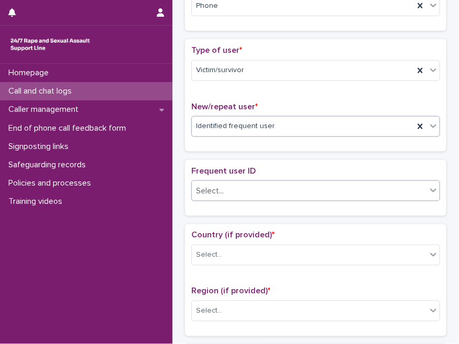
click at [244, 186] on div "Select..." at bounding box center [309, 191] width 235 height 17
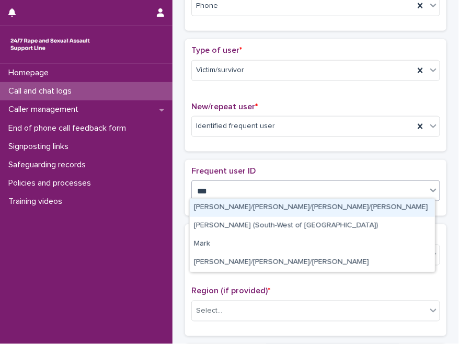
type input "****"
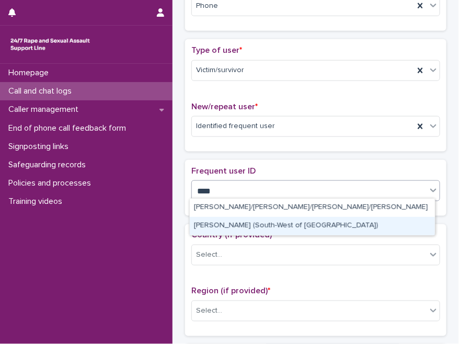
click at [228, 224] on div "[PERSON_NAME] (South-West of [GEOGRAPHIC_DATA])" at bounding box center [312, 226] width 245 height 18
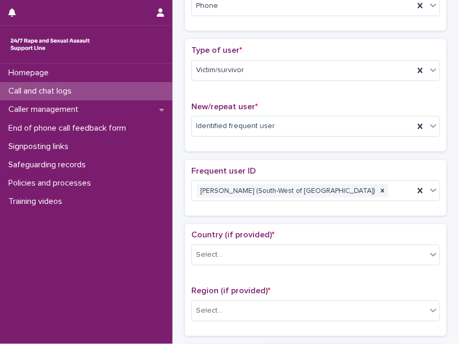
click at [228, 224] on div "Country (if provided) * Select... Region (if provided) * Select..." at bounding box center [316, 280] width 262 height 112
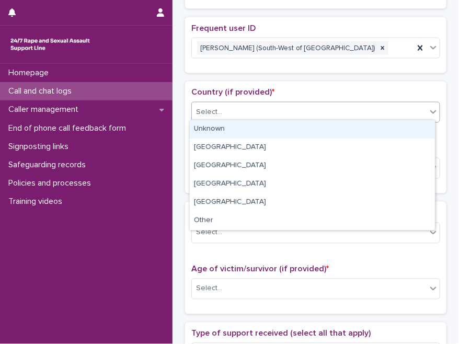
click at [232, 111] on div "Select..." at bounding box center [309, 112] width 235 height 17
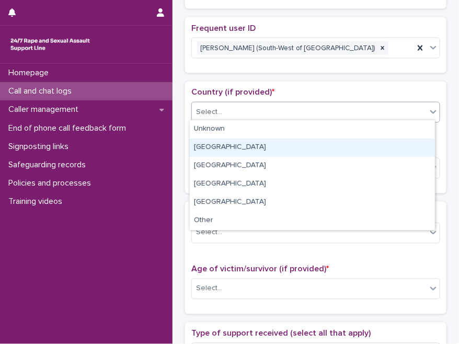
click at [219, 147] on div "England" at bounding box center [312, 148] width 245 height 18
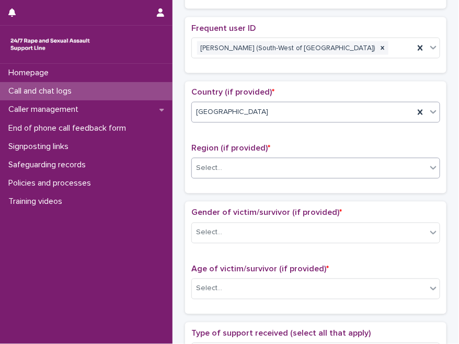
click at [251, 168] on div "Select..." at bounding box center [309, 168] width 235 height 17
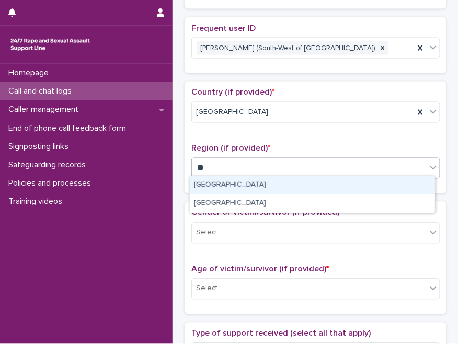
type input "***"
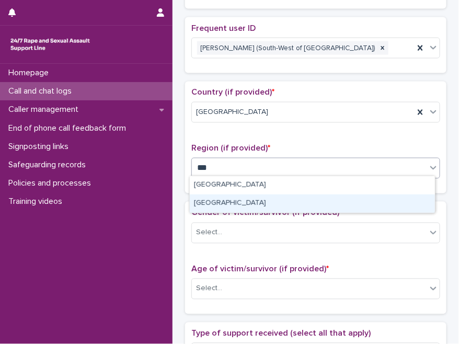
click at [216, 200] on div "South West" at bounding box center [312, 204] width 245 height 18
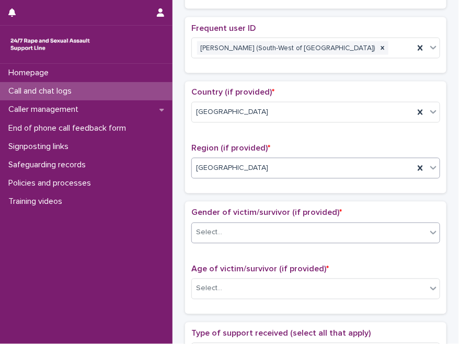
click at [229, 228] on div "Select..." at bounding box center [309, 232] width 235 height 17
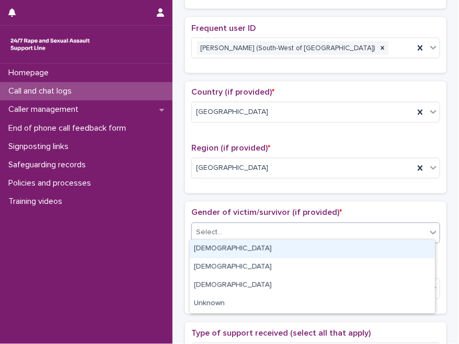
click at [220, 247] on div "[DEMOGRAPHIC_DATA]" at bounding box center [312, 249] width 245 height 18
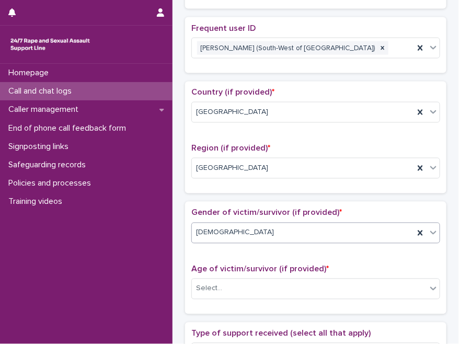
click at [246, 209] on span "Gender of victim/survivor (if provided) *" at bounding box center [266, 213] width 151 height 8
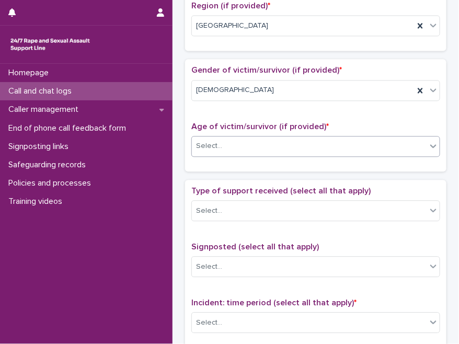
click at [238, 136] on div "Select..." at bounding box center [315, 146] width 249 height 21
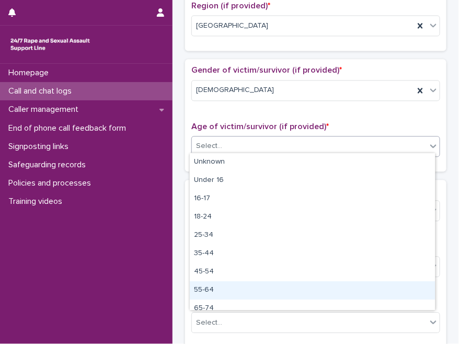
click at [210, 286] on div "55-64" at bounding box center [312, 290] width 245 height 18
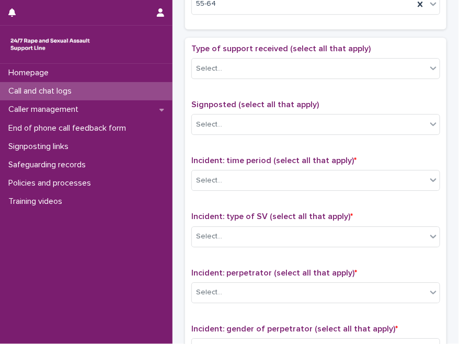
scroll to position [570, 0]
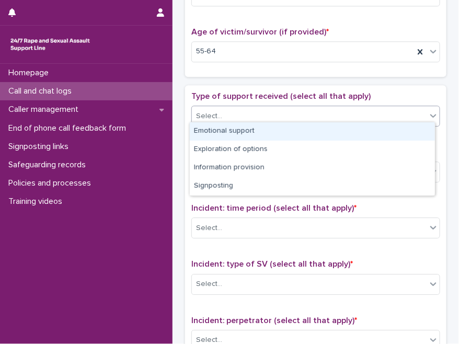
click at [245, 113] on div "Select..." at bounding box center [309, 116] width 235 height 17
click at [245, 134] on div "Emotional support" at bounding box center [312, 131] width 245 height 18
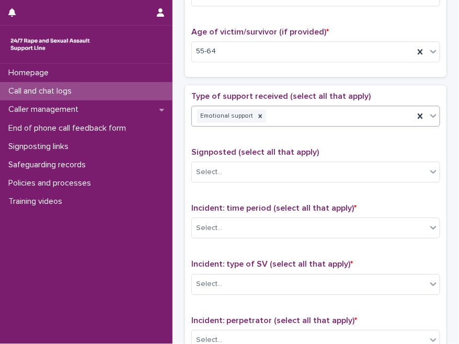
click at [295, 109] on div "Emotional support" at bounding box center [303, 116] width 222 height 18
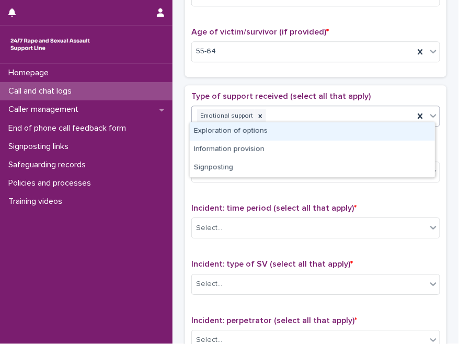
click at [246, 131] on div "Exploration of options" at bounding box center [312, 131] width 245 height 18
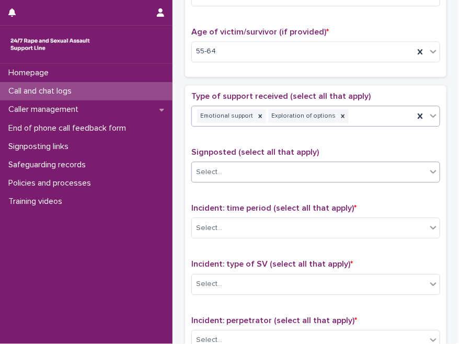
click at [256, 171] on div "Select..." at bounding box center [309, 172] width 235 height 17
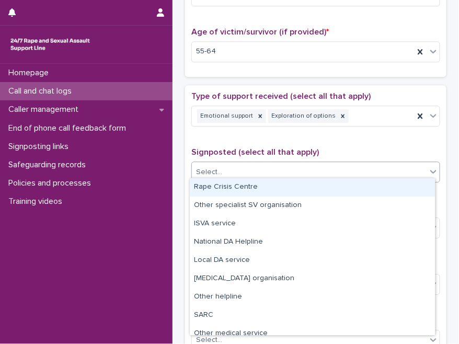
click at [265, 149] on span "Signposted (select all that apply)" at bounding box center [255, 152] width 128 height 8
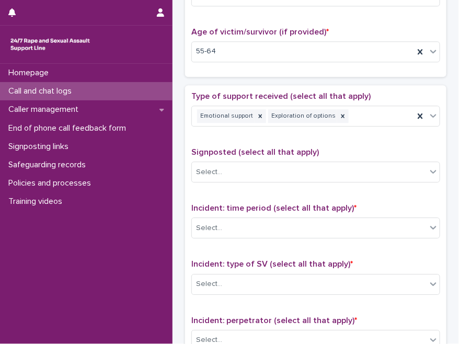
scroll to position [713, 0]
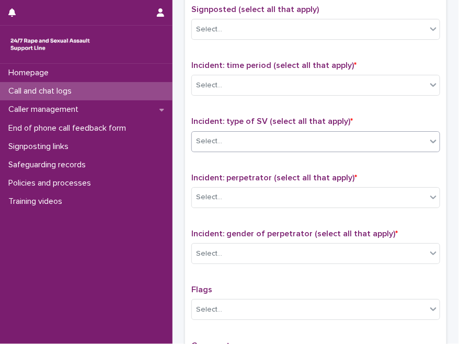
click at [239, 134] on div "Select..." at bounding box center [309, 141] width 235 height 17
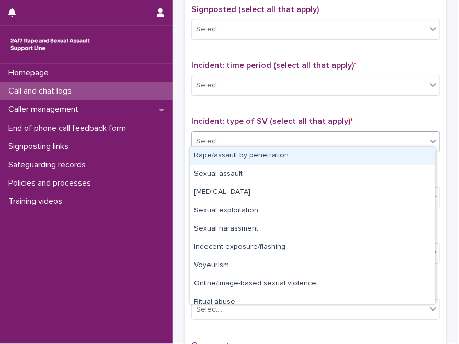
click at [234, 154] on div "Rape/assault by penetration" at bounding box center [312, 156] width 245 height 18
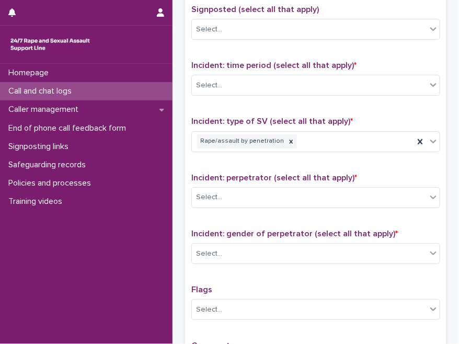
click at [246, 174] on span "Incident: perpetrator (select all that apply) *" at bounding box center [274, 178] width 166 height 8
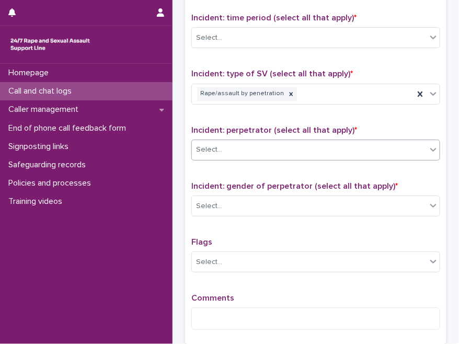
click at [243, 144] on div "Select..." at bounding box center [309, 149] width 235 height 17
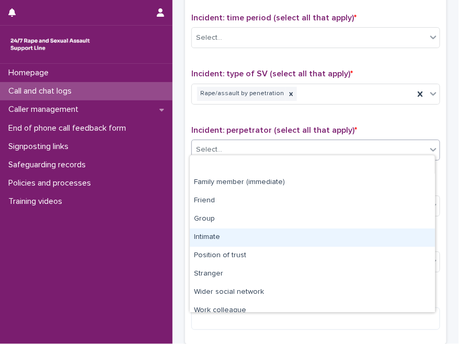
scroll to position [44, 0]
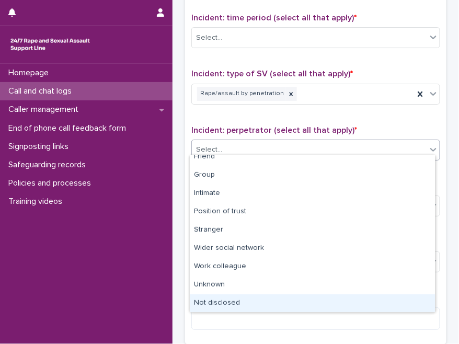
click at [231, 302] on div "Not disclosed" at bounding box center [312, 304] width 245 height 18
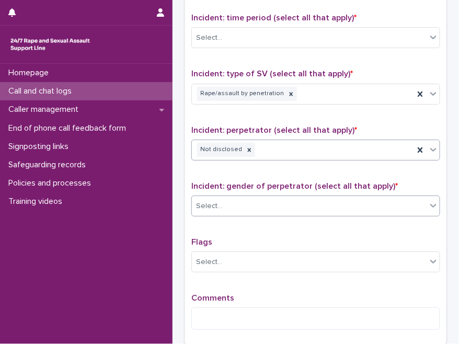
click at [253, 206] on div "Select..." at bounding box center [309, 206] width 235 height 17
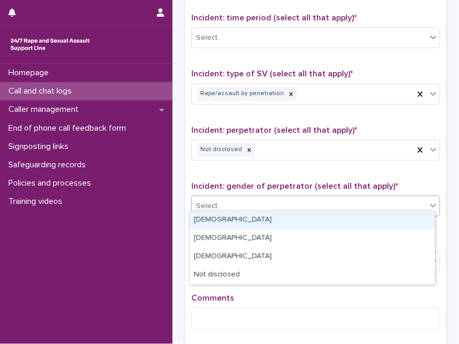
click at [220, 221] on div "[DEMOGRAPHIC_DATA]" at bounding box center [312, 220] width 245 height 18
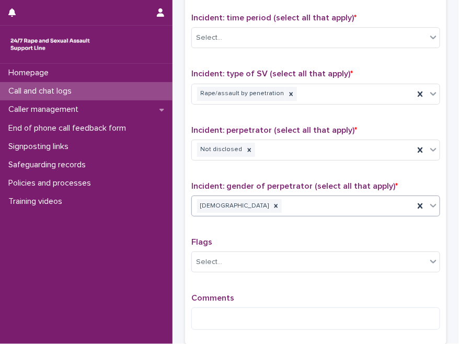
click at [232, 238] on p "Flags" at bounding box center [315, 243] width 249 height 10
click at [228, 254] on div "Select..." at bounding box center [309, 262] width 235 height 17
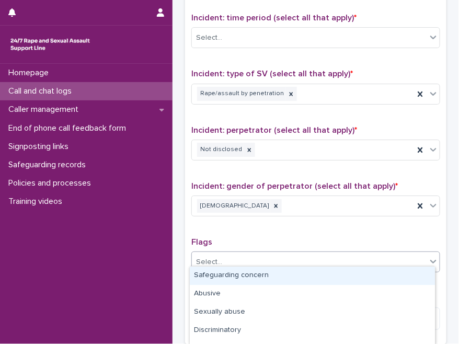
click at [226, 276] on div "Safeguarding concern" at bounding box center [312, 276] width 245 height 18
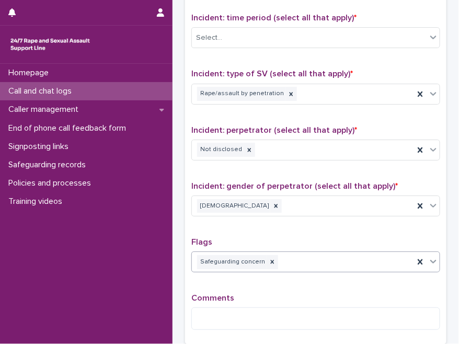
click at [240, 229] on div "Type of support received (select all that apply) Emotional support Exploration …" at bounding box center [315, 119] width 249 height 437
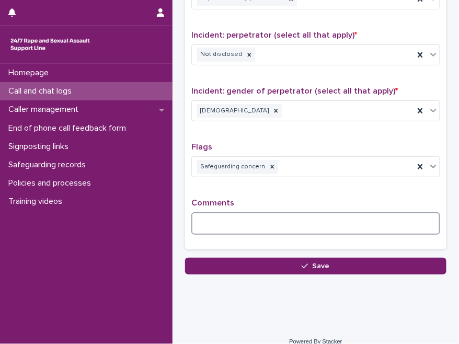
click at [255, 224] on textarea at bounding box center [315, 223] width 249 height 22
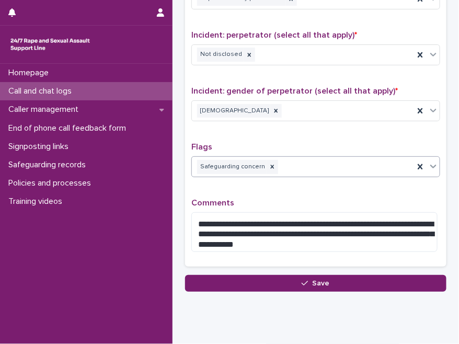
click at [300, 166] on div "Safeguarding concern" at bounding box center [303, 167] width 222 height 18
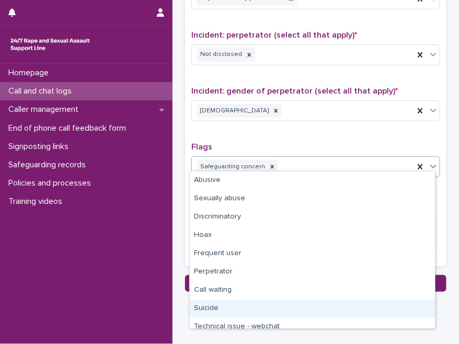
click at [223, 307] on div "Suicide" at bounding box center [312, 309] width 245 height 18
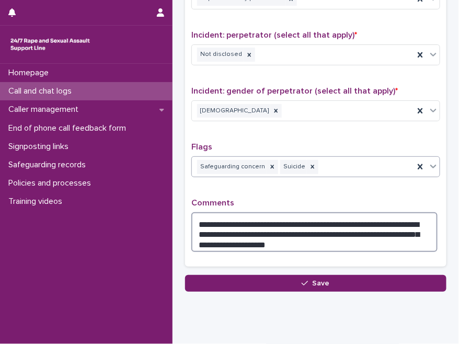
click at [314, 238] on textarea "**********" at bounding box center [314, 231] width 246 height 39
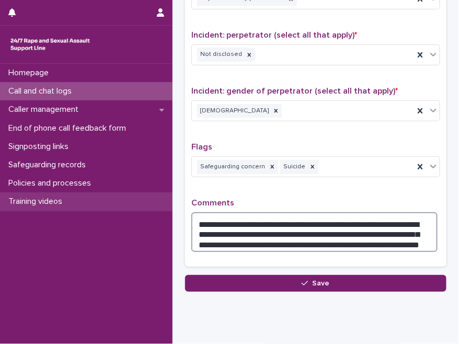
drag, startPoint x: 428, startPoint y: 241, endPoint x: 93, endPoint y: 193, distance: 338.8
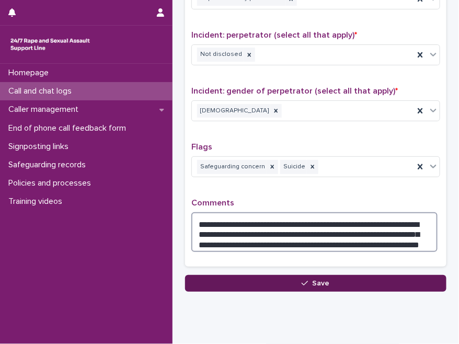
type textarea "**********"
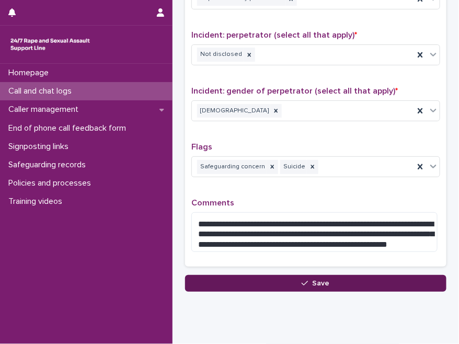
click at [327, 278] on button "Save" at bounding box center [316, 283] width 262 height 17
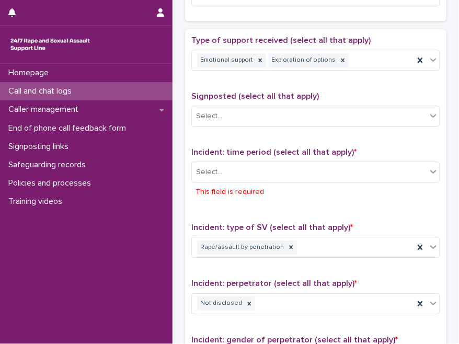
scroll to position [483, 0]
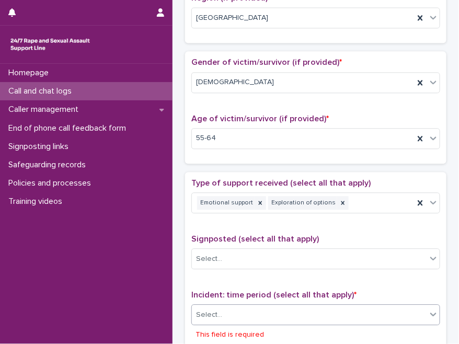
click at [290, 307] on div "Select..." at bounding box center [309, 315] width 235 height 17
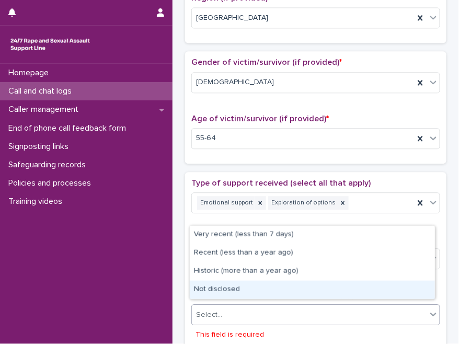
click at [227, 289] on div "Not disclosed" at bounding box center [312, 290] width 245 height 18
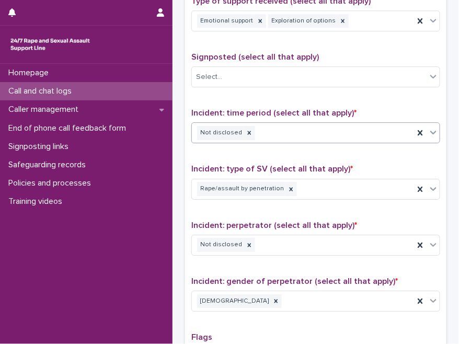
scroll to position [879, 0]
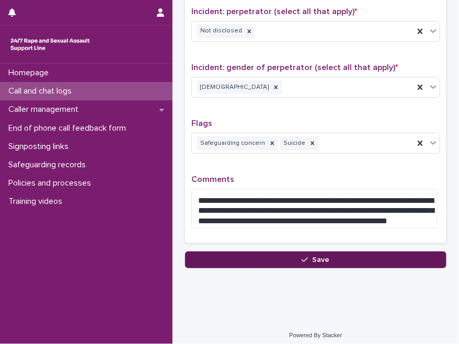
click at [302, 257] on icon "button" at bounding box center [305, 259] width 6 height 7
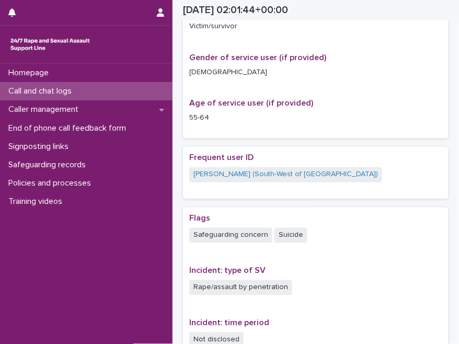
scroll to position [300, 0]
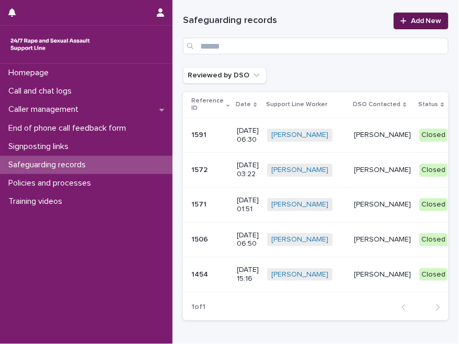
click at [412, 24] on span "Add New" at bounding box center [426, 20] width 31 height 7
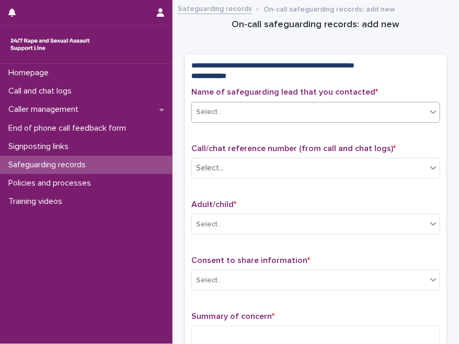
click at [262, 107] on div "Select..." at bounding box center [309, 112] width 235 height 17
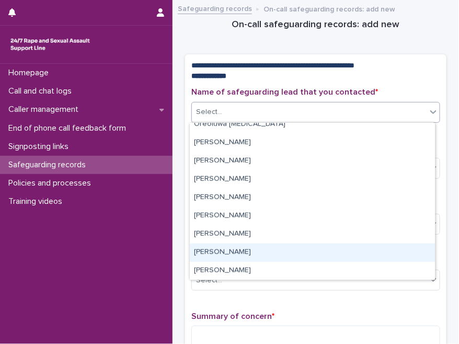
scroll to position [132, 0]
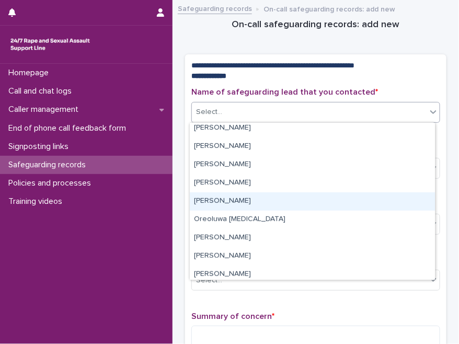
click at [245, 198] on div "[PERSON_NAME]" at bounding box center [312, 202] width 245 height 18
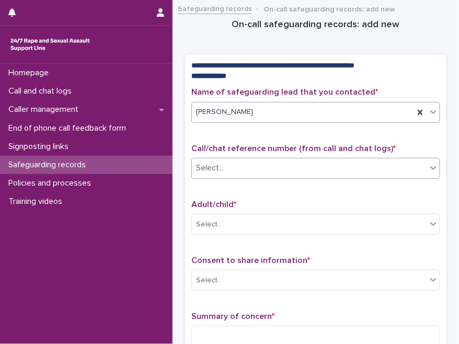
click at [263, 166] on div "Select..." at bounding box center [309, 168] width 235 height 17
click at [242, 166] on div "Select..." at bounding box center [309, 168] width 235 height 17
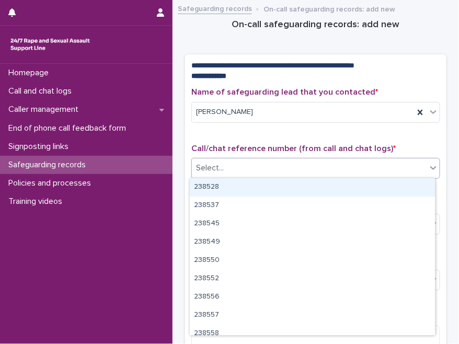
click at [255, 165] on div "Select..." at bounding box center [309, 168] width 235 height 17
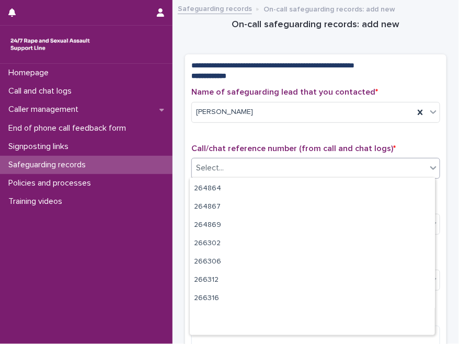
scroll to position [6215, 0]
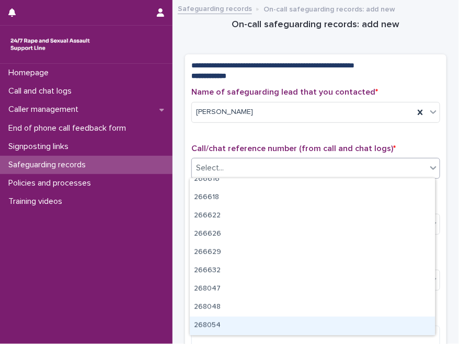
click at [222, 325] on div "268054" at bounding box center [312, 326] width 245 height 18
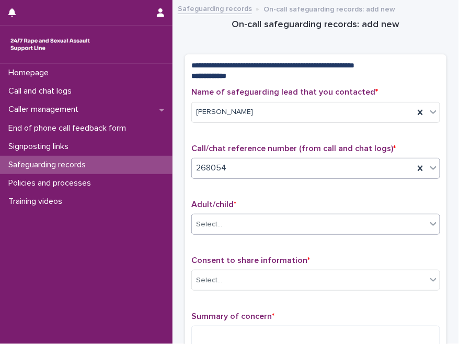
click at [239, 230] on div "Select..." at bounding box center [309, 224] width 235 height 17
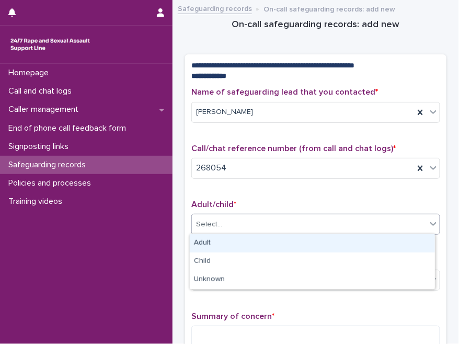
click at [219, 244] on div "Adult" at bounding box center [312, 243] width 245 height 18
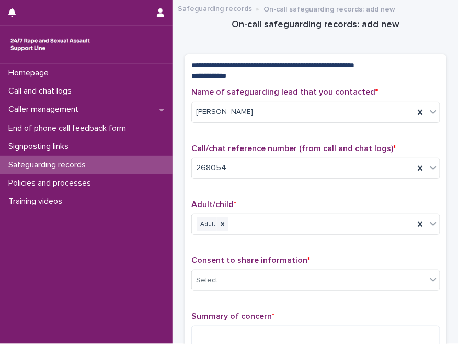
click at [259, 197] on div "Name of safeguarding lead that you contacted * Mopelola Adeniji Call/chat refer…" at bounding box center [315, 221] width 249 height 269
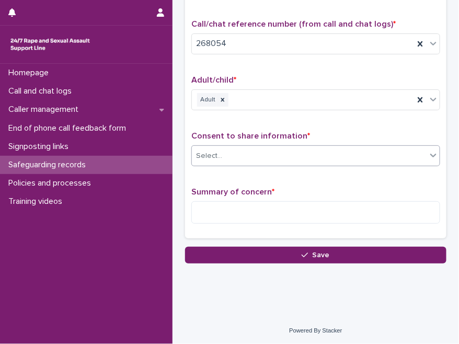
click at [255, 156] on div "Select..." at bounding box center [309, 156] width 235 height 17
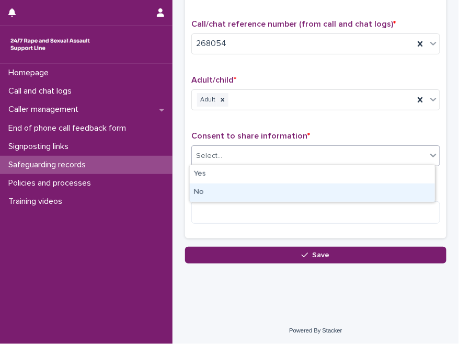
click at [224, 196] on div "No" at bounding box center [312, 193] width 245 height 18
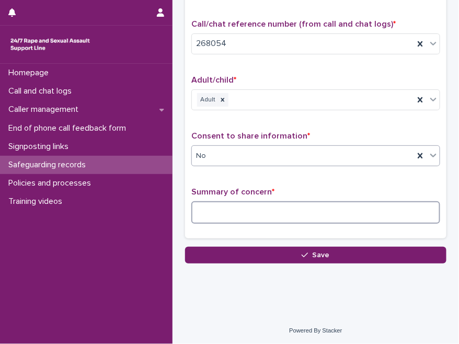
click at [237, 209] on textarea at bounding box center [315, 212] width 249 height 22
paste textarea "**********"
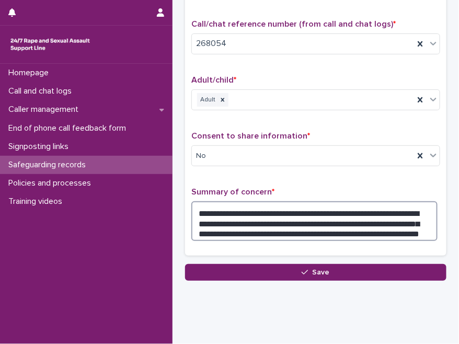
drag, startPoint x: 411, startPoint y: 211, endPoint x: 425, endPoint y: 239, distance: 30.7
click at [425, 239] on textarea "**********" at bounding box center [314, 220] width 246 height 39
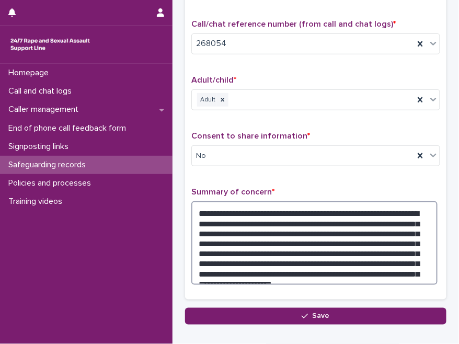
click at [405, 253] on textarea "**********" at bounding box center [314, 242] width 246 height 83
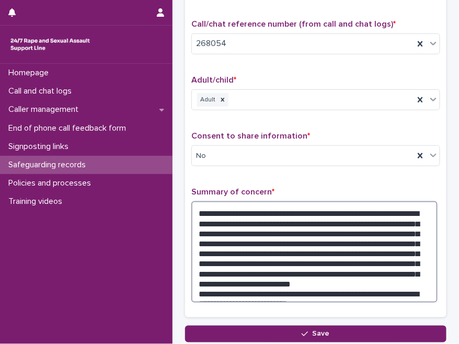
click at [326, 272] on textarea "**********" at bounding box center [314, 251] width 246 height 101
click at [405, 292] on textarea "**********" at bounding box center [314, 251] width 246 height 101
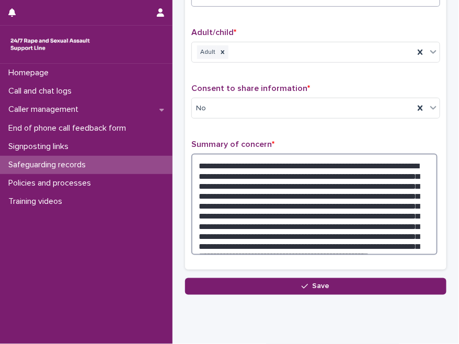
type textarea "**********"
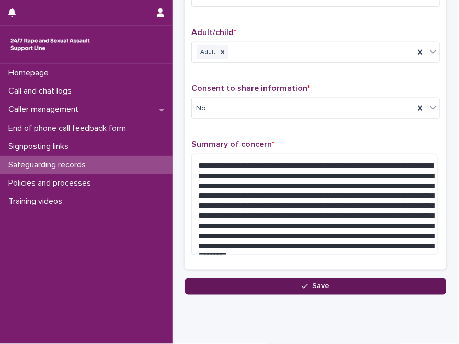
click at [339, 289] on button "Save" at bounding box center [316, 286] width 262 height 17
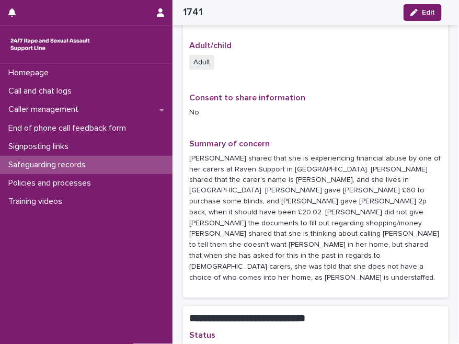
scroll to position [189, 0]
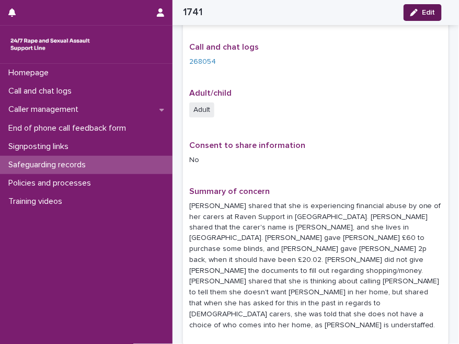
click at [426, 16] on span "Edit" at bounding box center [428, 12] width 13 height 7
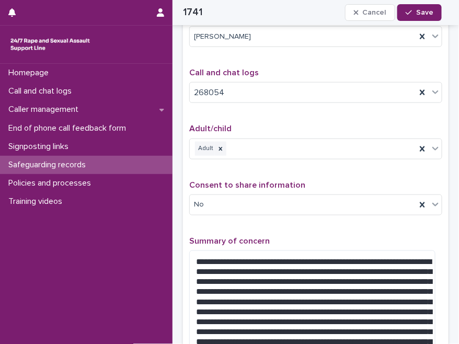
scroll to position [415, 0]
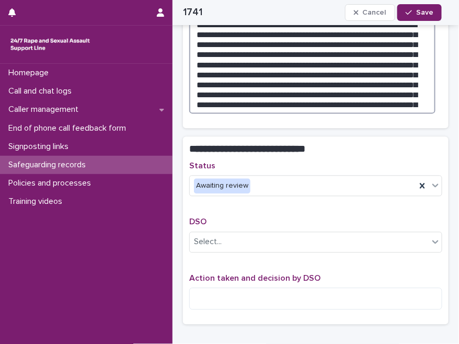
click at [407, 98] on textarea "**********" at bounding box center [312, 63] width 246 height 101
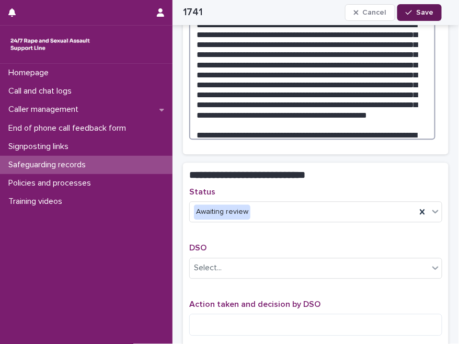
type textarea "**********"
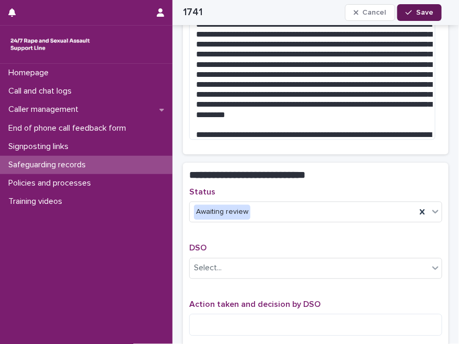
click at [417, 9] on span "Save" at bounding box center [424, 12] width 17 height 7
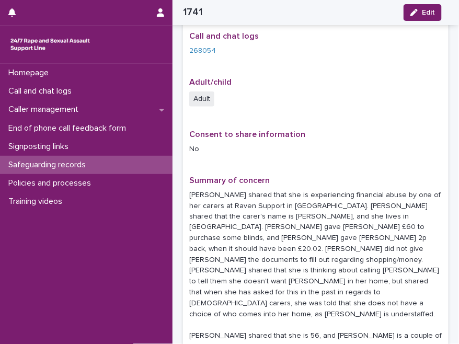
scroll to position [0, 0]
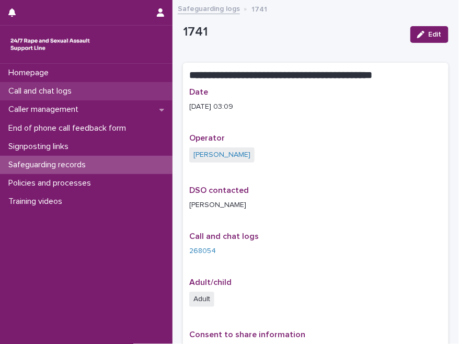
click at [72, 95] on p "Call and chat logs" at bounding box center [42, 91] width 76 height 10
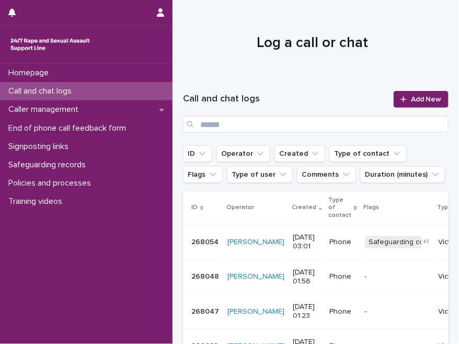
click at [60, 93] on p "Call and chat logs" at bounding box center [42, 91] width 76 height 10
click at [412, 100] on span "Add New" at bounding box center [426, 99] width 31 height 7
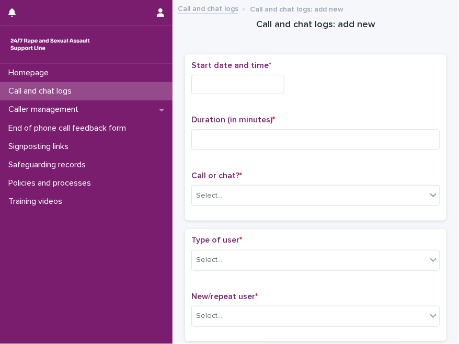
click at [267, 85] on input "text" at bounding box center [237, 84] width 93 height 19
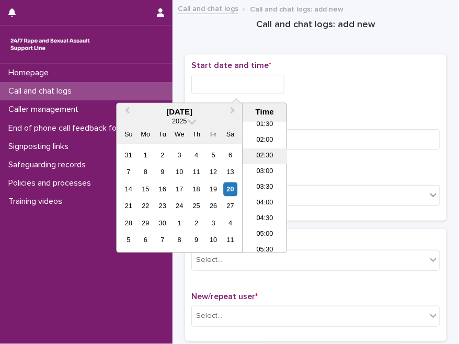
scroll to position [4, 0]
click at [267, 229] on li "03:30" at bounding box center [265, 236] width 44 height 16
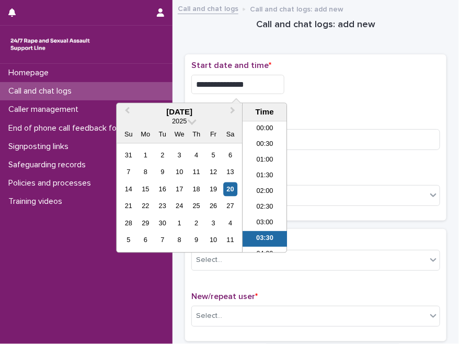
scroll to position [52, 0]
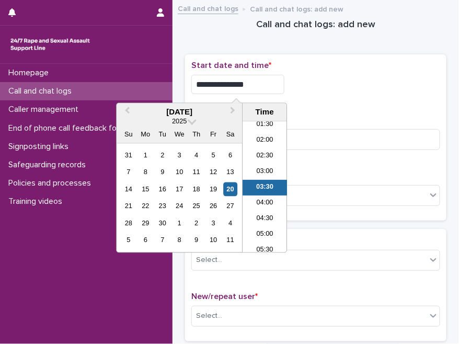
drag, startPoint x: 242, startPoint y: 82, endPoint x: 258, endPoint y: 84, distance: 16.4
click at [258, 84] on input "**********" at bounding box center [237, 84] width 93 height 19
type input "**********"
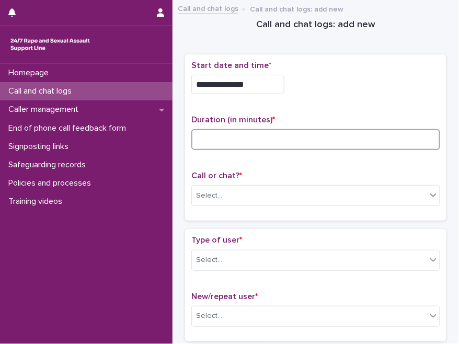
click at [332, 136] on input at bounding box center [315, 139] width 249 height 21
type input "**"
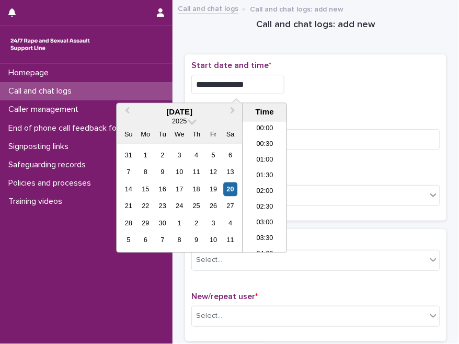
drag, startPoint x: 241, startPoint y: 82, endPoint x: 269, endPoint y: 87, distance: 28.7
click at [269, 87] on input "**********" at bounding box center [237, 84] width 93 height 19
type input "**********"
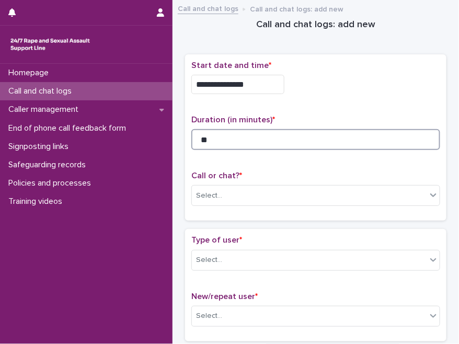
click at [327, 138] on input "**" at bounding box center [315, 139] width 249 height 21
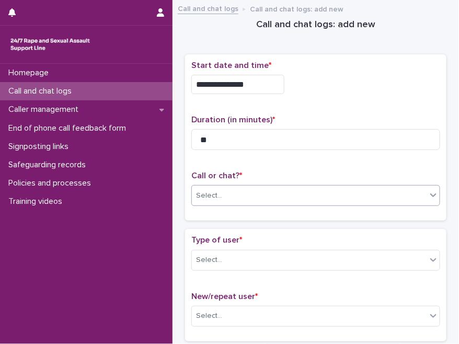
click at [240, 185] on div "Select..." at bounding box center [315, 195] width 249 height 21
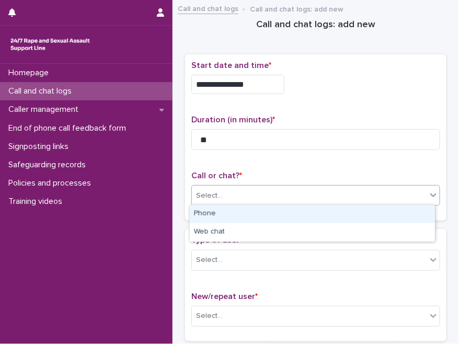
click at [229, 209] on div "Phone" at bounding box center [312, 214] width 245 height 18
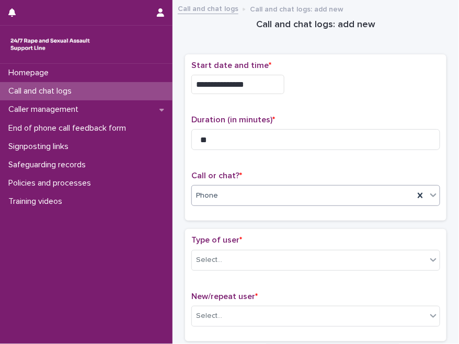
click at [247, 171] on p "Call or chat? *" at bounding box center [315, 176] width 249 height 10
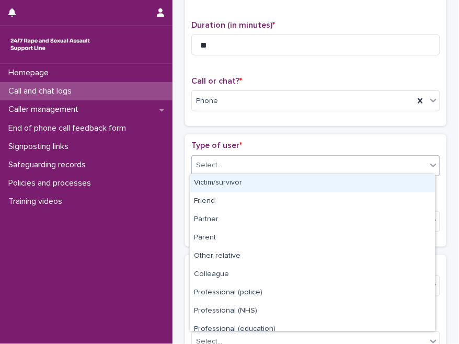
click at [246, 163] on div "Select..." at bounding box center [309, 165] width 235 height 17
click at [243, 180] on div "Victim/survivor" at bounding box center [312, 183] width 245 height 18
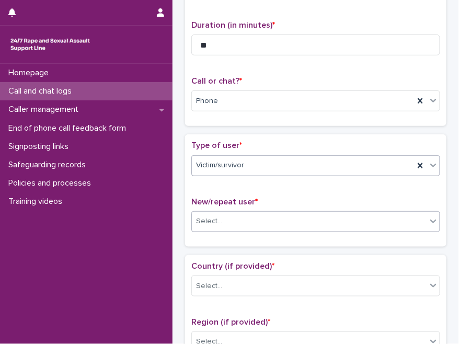
click at [238, 223] on div "Select..." at bounding box center [309, 221] width 235 height 17
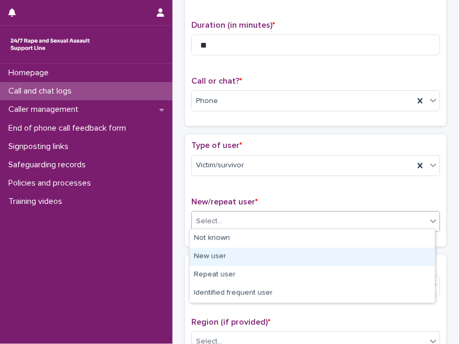
click at [227, 254] on div "New user" at bounding box center [312, 257] width 245 height 18
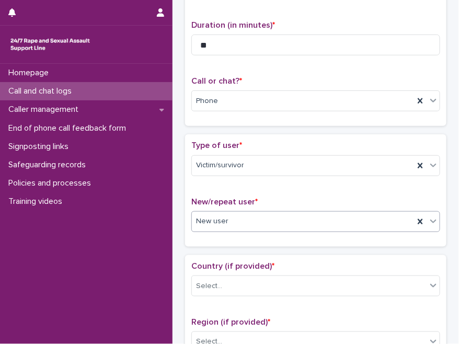
click at [229, 246] on div "Loading... Saving… Type of user * Victim/survivor New/repeat user * option New …" at bounding box center [316, 194] width 262 height 120
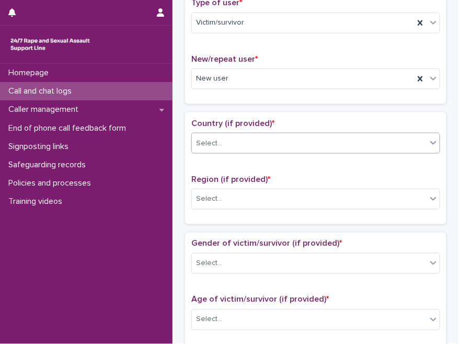
click at [239, 145] on div "Select..." at bounding box center [309, 143] width 235 height 17
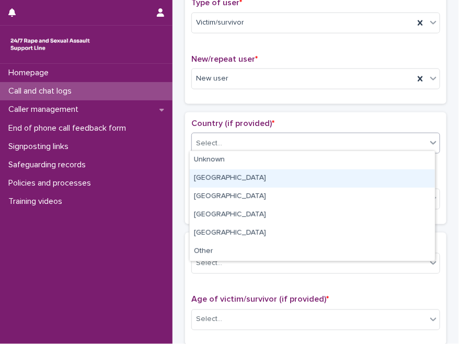
click at [222, 177] on div "England" at bounding box center [312, 179] width 245 height 18
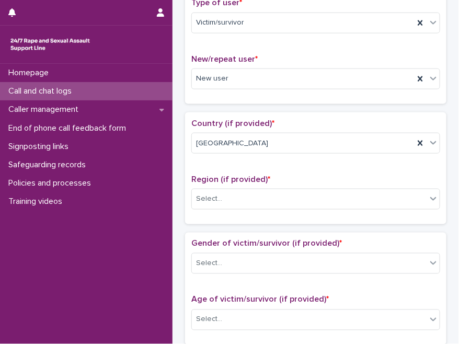
click at [241, 213] on div "Region (if provided) * Select..." at bounding box center [315, 196] width 249 height 43
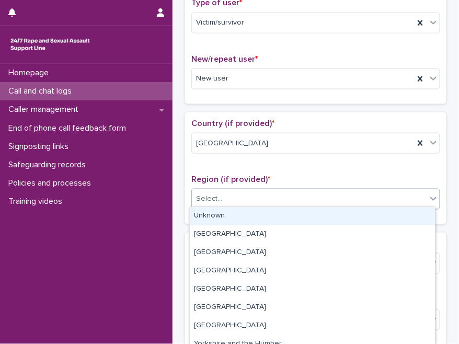
click at [245, 196] on div "Select..." at bounding box center [309, 199] width 235 height 17
click at [229, 217] on div "Unknown" at bounding box center [312, 216] width 245 height 18
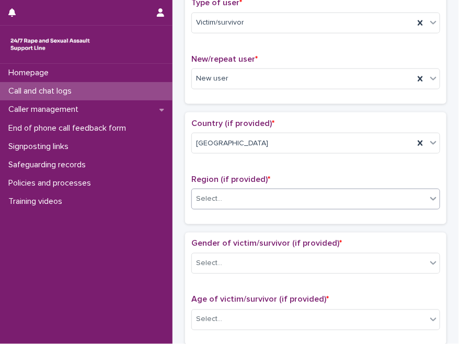
click at [229, 229] on div "Loading... Saving… Country (if provided) * England Region (if provided) * optio…" at bounding box center [316, 172] width 262 height 120
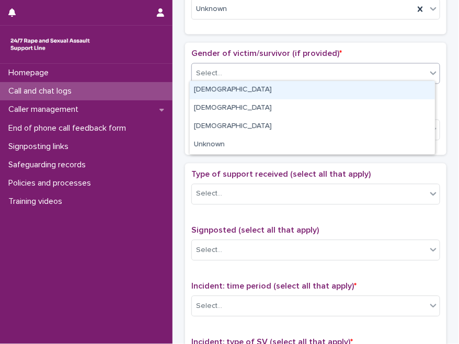
click at [246, 69] on div "Select..." at bounding box center [309, 73] width 235 height 17
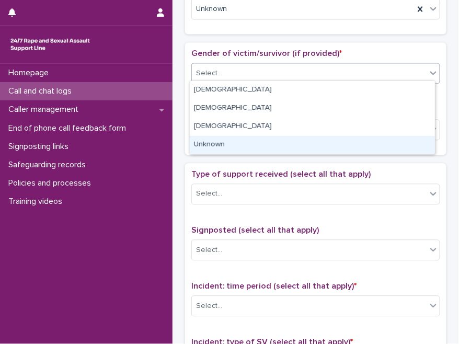
click at [213, 146] on div "Unknown" at bounding box center [312, 145] width 245 height 18
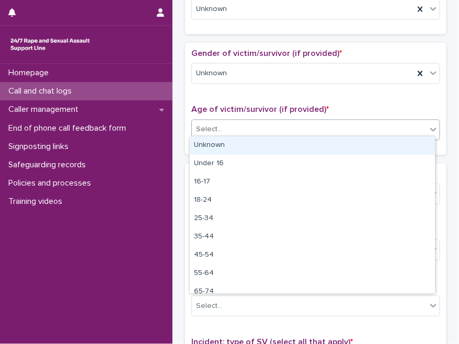
click at [241, 134] on div "Select..." at bounding box center [309, 129] width 235 height 17
click at [233, 147] on div "Unknown" at bounding box center [312, 146] width 245 height 18
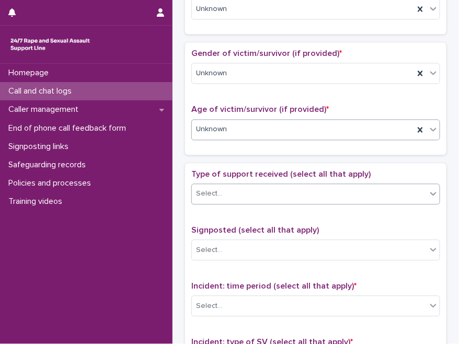
click at [233, 185] on div "Select..." at bounding box center [309, 193] width 235 height 17
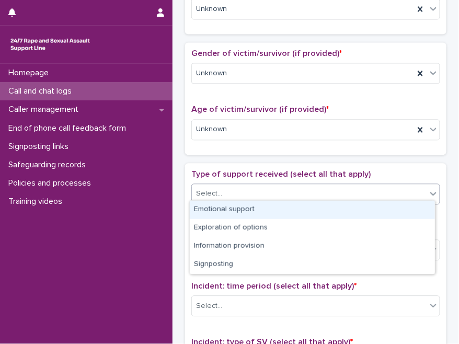
drag, startPoint x: 231, startPoint y: 210, endPoint x: 246, endPoint y: 199, distance: 19.2
click at [231, 210] on div "Emotional support" at bounding box center [312, 210] width 245 height 18
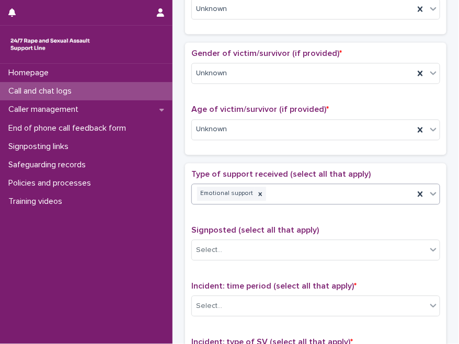
click at [292, 188] on div "Emotional support" at bounding box center [303, 194] width 222 height 18
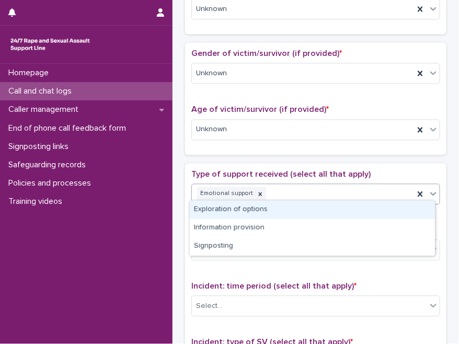
click at [248, 208] on div "Exploration of options" at bounding box center [312, 210] width 245 height 18
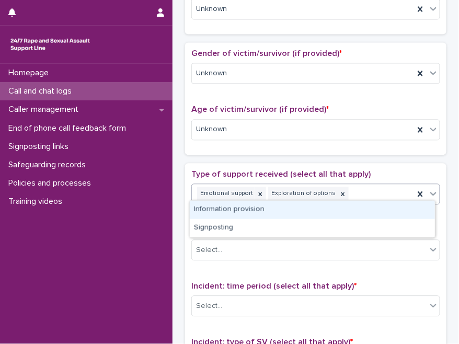
click at [375, 189] on div "Emotional support Exploration of options" at bounding box center [303, 194] width 222 height 18
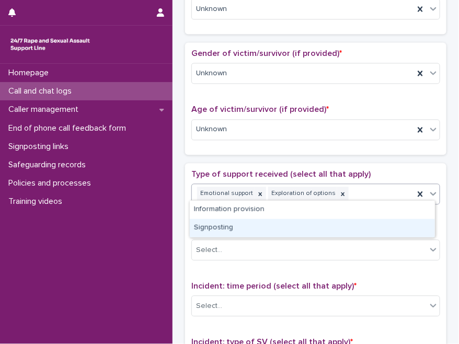
click at [242, 224] on div "Signposting" at bounding box center [312, 228] width 245 height 18
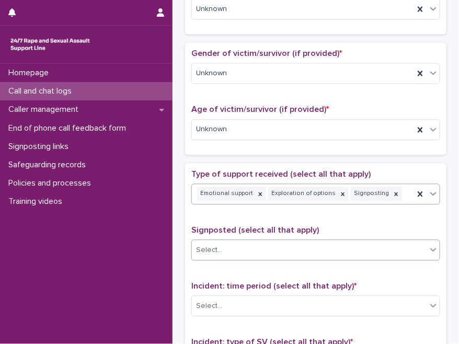
click at [263, 242] on div "Select..." at bounding box center [309, 250] width 235 height 17
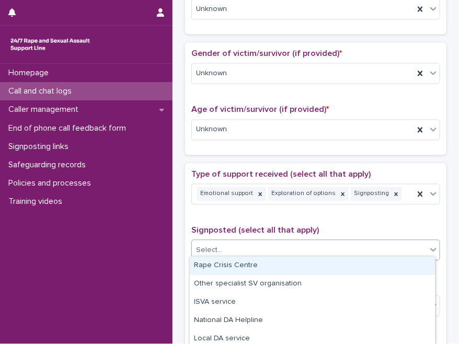
click at [253, 264] on div "Rape Crisis Centre" at bounding box center [312, 266] width 245 height 18
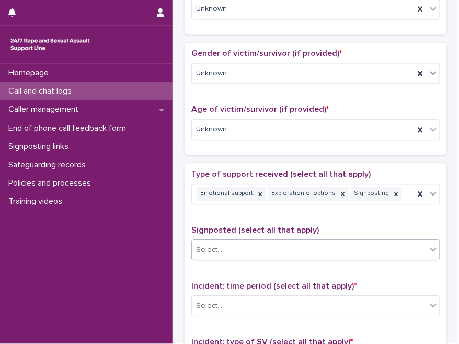
click at [297, 226] on span "Signposted (select all that apply)" at bounding box center [255, 230] width 128 height 8
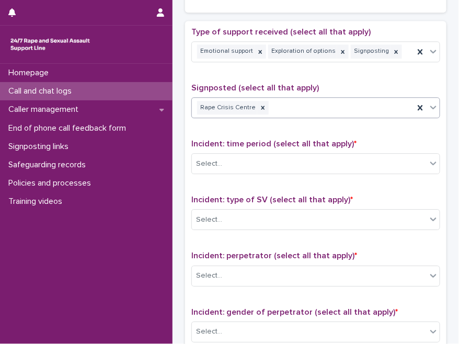
click at [303, 107] on div "Rape Crisis Centre" at bounding box center [303, 108] width 222 height 18
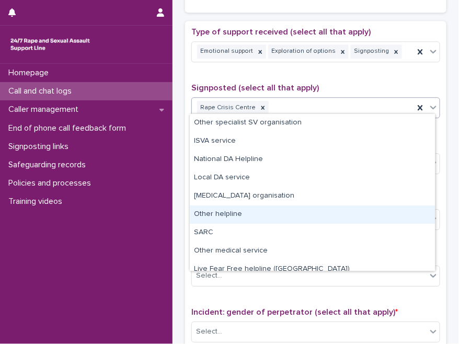
click at [235, 215] on div "Other helpline" at bounding box center [312, 215] width 245 height 18
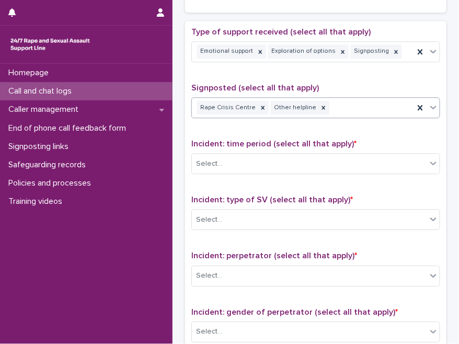
click at [342, 99] on div "Rape Crisis Centre Other helpline" at bounding box center [303, 108] width 222 height 18
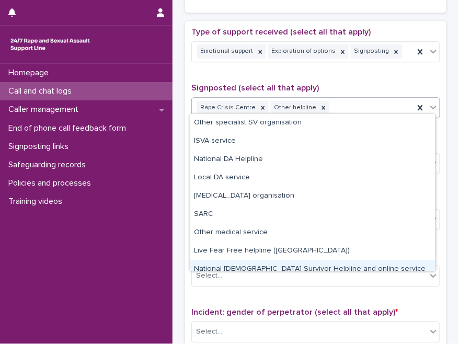
scroll to position [26, 0]
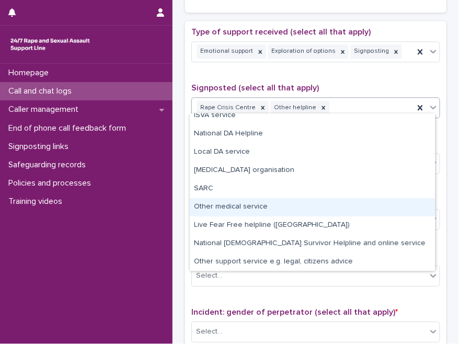
click at [251, 208] on div "Other medical service" at bounding box center [312, 207] width 245 height 18
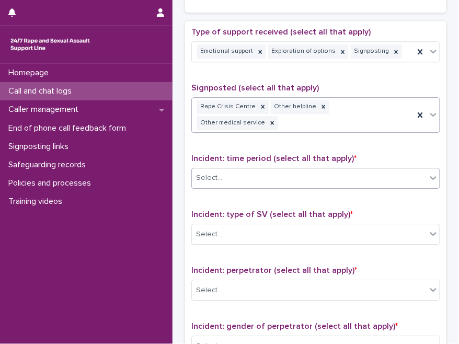
click at [263, 170] on div "Select..." at bounding box center [309, 178] width 235 height 17
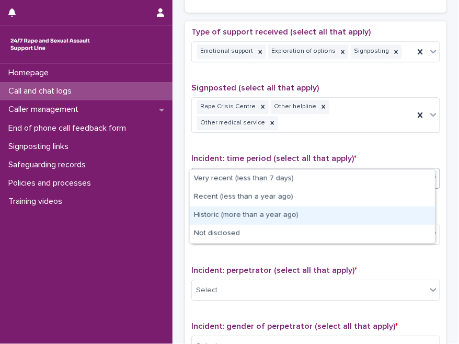
click at [250, 211] on div "Historic (more than a year ago)" at bounding box center [312, 216] width 245 height 18
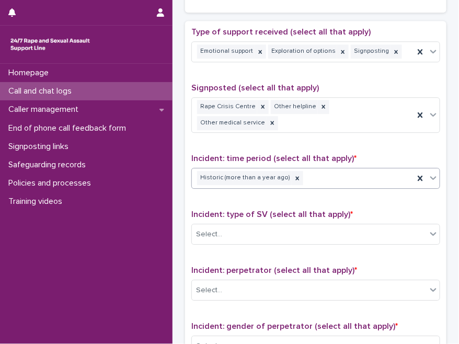
click at [306, 169] on div "Historic (more than a year ago)" at bounding box center [303, 178] width 222 height 18
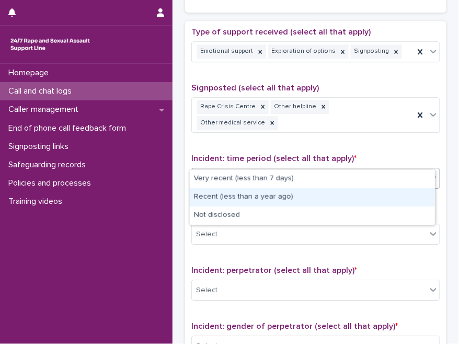
click at [251, 192] on div "Recent (less than a year ago)" at bounding box center [312, 197] width 245 height 18
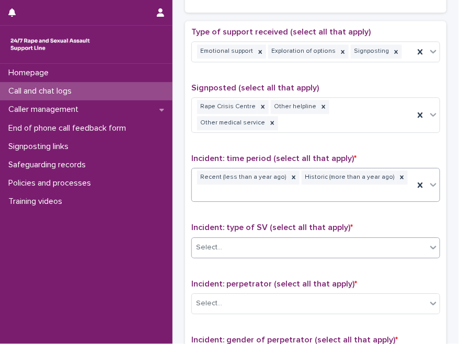
click at [248, 239] on div "Select..." at bounding box center [309, 247] width 235 height 17
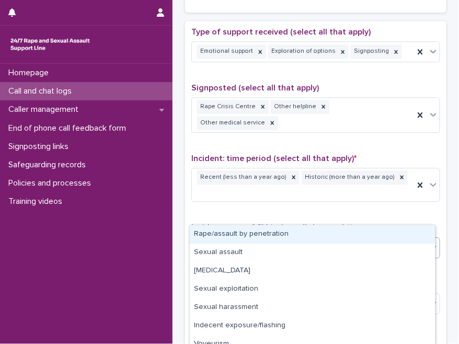
click at [228, 233] on div "Rape/assault by penetration" at bounding box center [312, 234] width 245 height 18
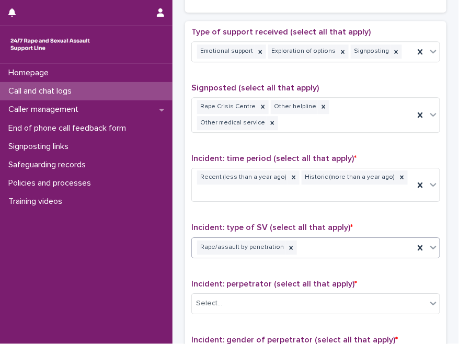
click at [243, 236] on div "Type of support received (select all that apply) Emotional support Exploration …" at bounding box center [315, 259] width 249 height 465
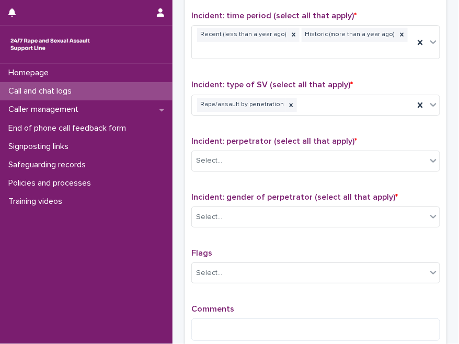
click at [239, 140] on div "Incident: perpetrator (select all that apply) * Select..." at bounding box center [315, 158] width 249 height 43
click at [251, 152] on div "Select..." at bounding box center [309, 160] width 235 height 17
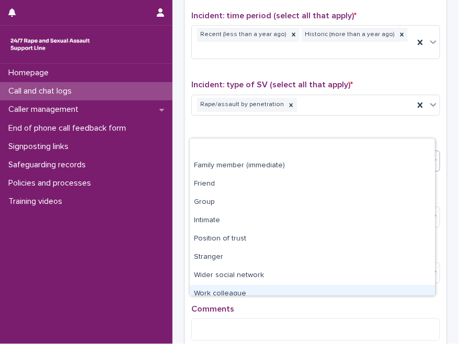
scroll to position [44, 0]
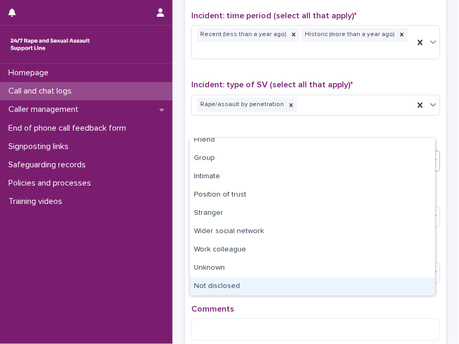
click at [227, 284] on div "Not disclosed" at bounding box center [312, 287] width 245 height 18
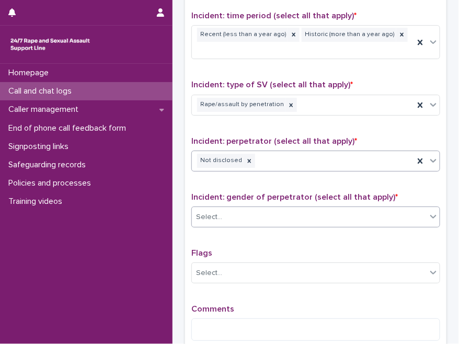
click at [245, 207] on div "Select..." at bounding box center [315, 217] width 249 height 21
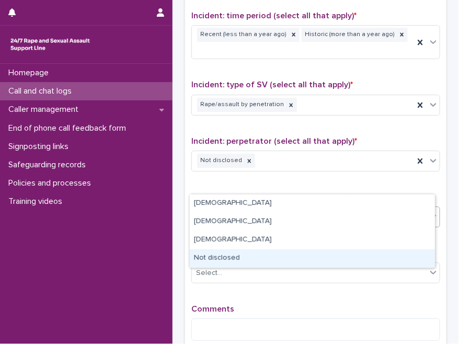
click at [229, 255] on div "Not disclosed" at bounding box center [312, 259] width 245 height 18
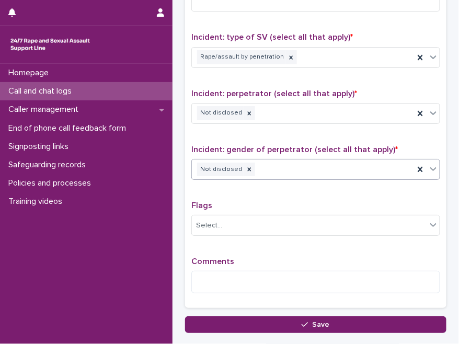
scroll to position [798, 0]
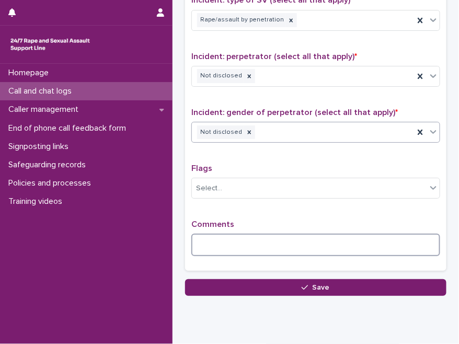
click at [242, 234] on textarea at bounding box center [315, 245] width 249 height 22
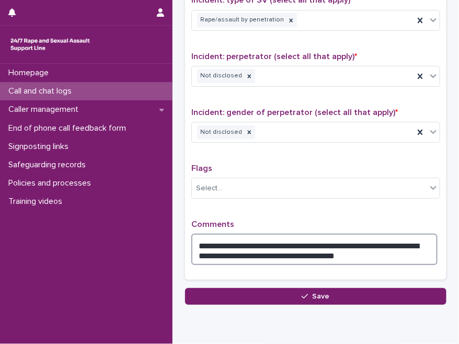
click at [371, 234] on textarea "**********" at bounding box center [314, 249] width 246 height 31
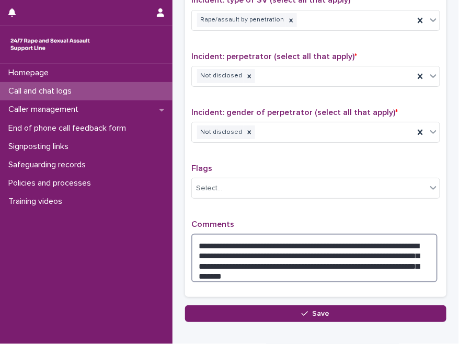
click at [322, 234] on textarea "**********" at bounding box center [314, 258] width 246 height 48
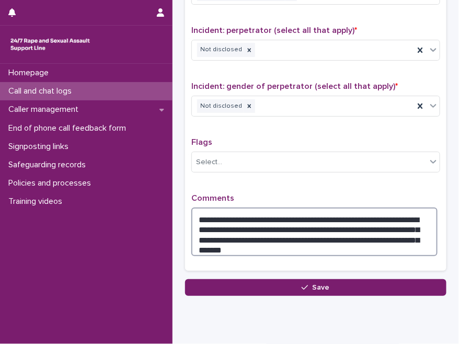
click at [326, 213] on textarea "**********" at bounding box center [314, 232] width 246 height 48
click at [209, 210] on textarea "**********" at bounding box center [314, 232] width 246 height 48
click at [383, 216] on textarea "**********" at bounding box center [314, 232] width 246 height 48
drag, startPoint x: 302, startPoint y: 204, endPoint x: 382, endPoint y: 194, distance: 80.7
click at [382, 208] on textarea "**********" at bounding box center [314, 232] width 246 height 48
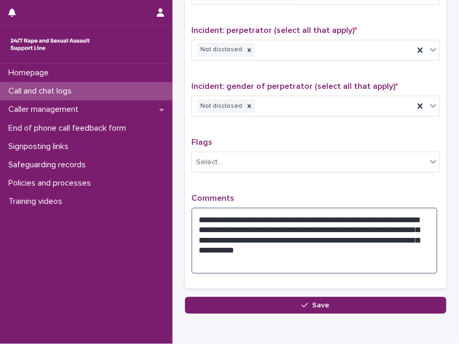
click at [303, 210] on textarea "**********" at bounding box center [314, 241] width 246 height 66
click at [380, 208] on textarea "**********" at bounding box center [314, 241] width 246 height 66
click at [301, 235] on textarea "**********" at bounding box center [314, 241] width 246 height 66
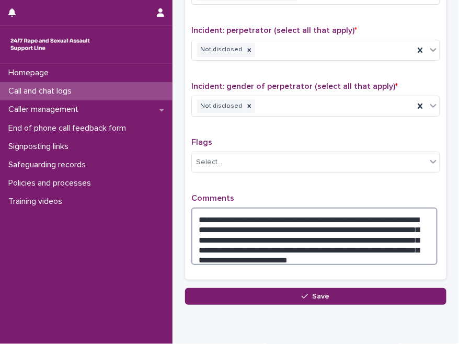
click at [230, 208] on textarea "**********" at bounding box center [314, 236] width 246 height 57
click at [326, 225] on textarea "**********" at bounding box center [314, 236] width 246 height 57
drag, startPoint x: 293, startPoint y: 222, endPoint x: 230, endPoint y: 225, distance: 62.8
click at [230, 225] on textarea "**********" at bounding box center [314, 236] width 246 height 57
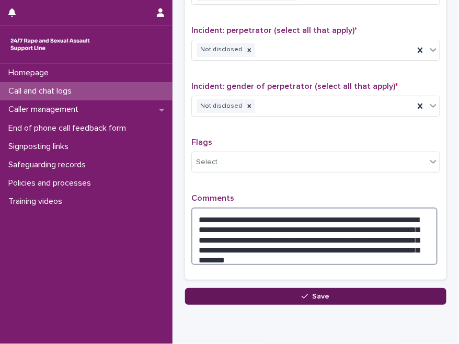
type textarea "**********"
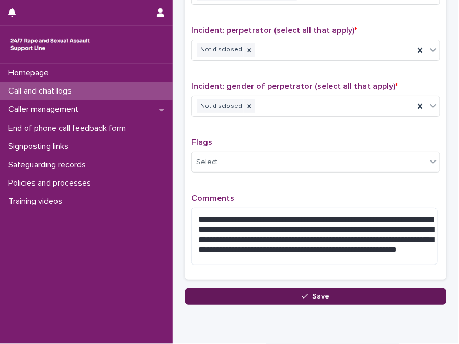
click at [320, 288] on button "Save" at bounding box center [316, 296] width 262 height 17
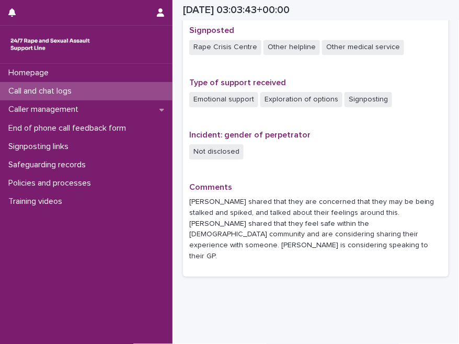
scroll to position [667, 0]
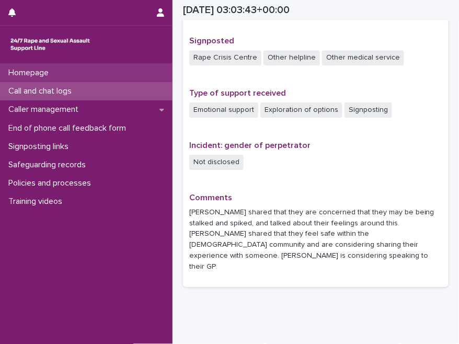
click at [59, 71] on div "Homepage" at bounding box center [86, 73] width 173 height 18
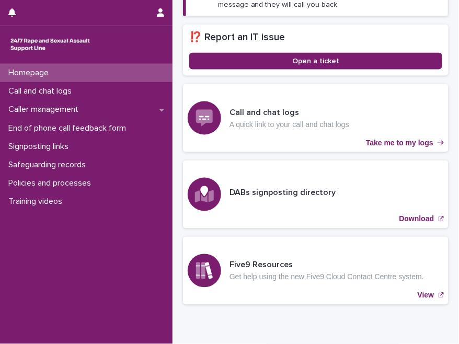
scroll to position [264, 0]
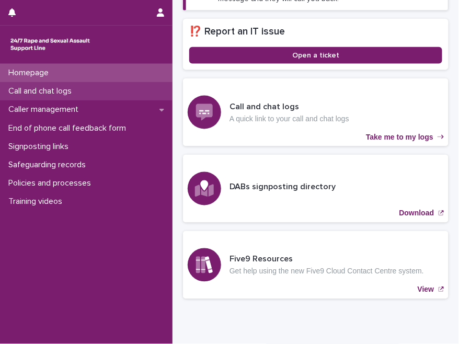
click at [60, 93] on p "Call and chat logs" at bounding box center [42, 91] width 76 height 10
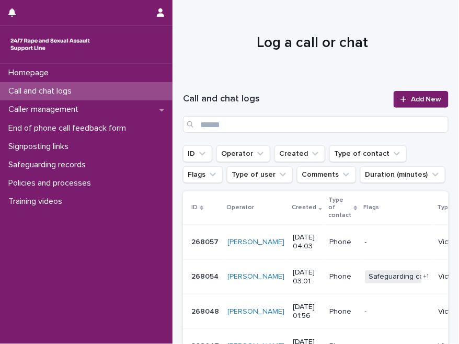
scroll to position [95, 0]
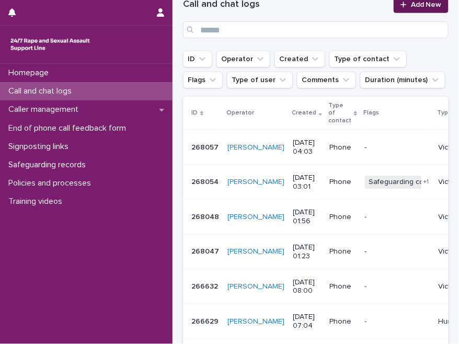
click at [411, 12] on link "Add New" at bounding box center [421, 4] width 55 height 17
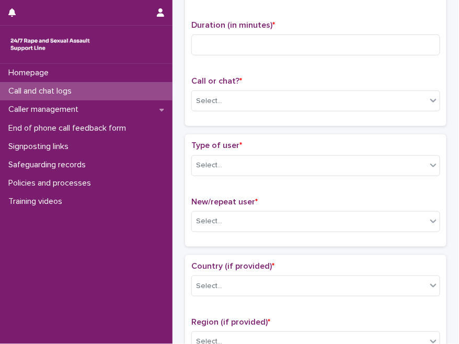
scroll to position [101, 0]
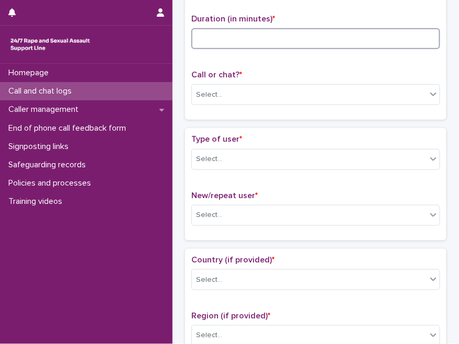
click at [223, 39] on input at bounding box center [315, 38] width 249 height 21
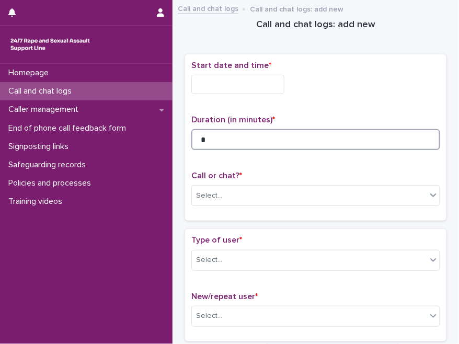
type input "*"
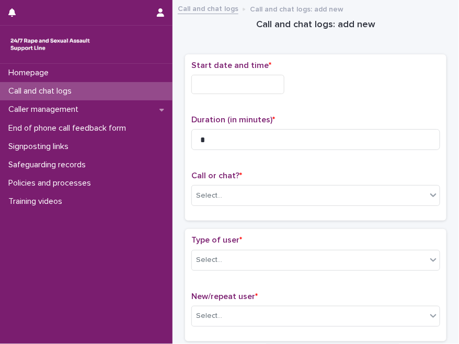
click at [232, 77] on input "text" at bounding box center [237, 84] width 93 height 19
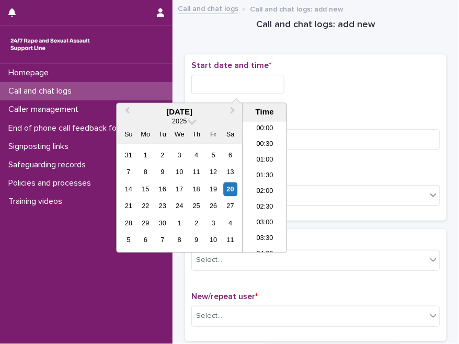
scroll to position [84, 0]
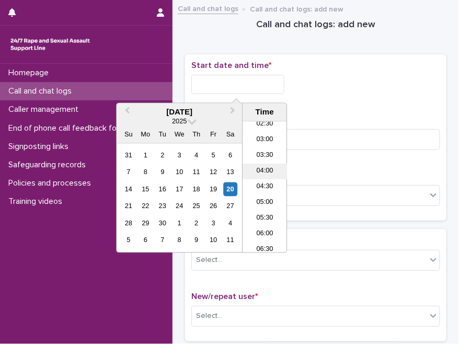
click at [265, 168] on li "04:00" at bounding box center [265, 172] width 44 height 16
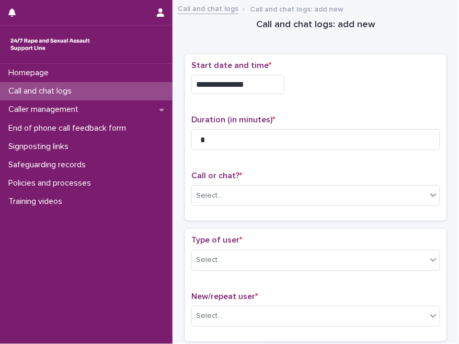
click at [265, 168] on div "**********" at bounding box center [315, 138] width 249 height 154
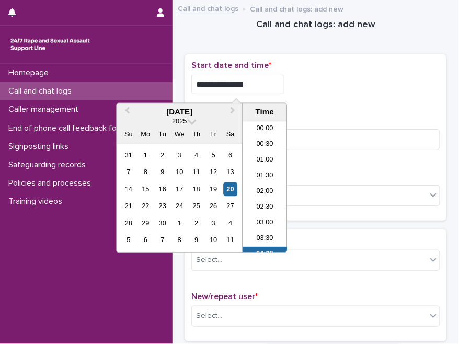
click at [261, 81] on input "**********" at bounding box center [237, 84] width 93 height 19
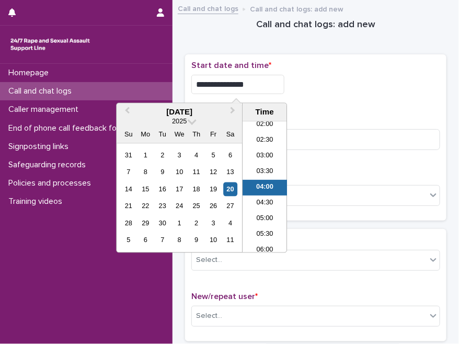
drag, startPoint x: 239, startPoint y: 85, endPoint x: 255, endPoint y: 88, distance: 15.9
click at [255, 88] on input "**********" at bounding box center [237, 84] width 93 height 19
type input "**********"
click at [356, 105] on div "**********" at bounding box center [315, 138] width 249 height 154
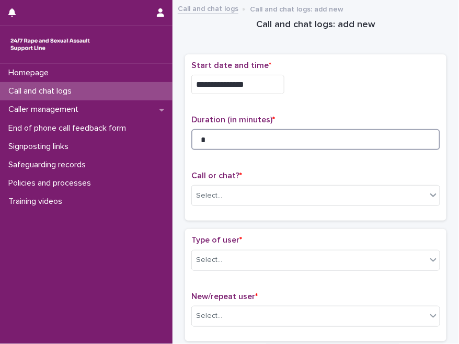
drag, startPoint x: 278, startPoint y: 143, endPoint x: 273, endPoint y: 151, distance: 9.4
click at [278, 143] on input "*" at bounding box center [315, 139] width 249 height 21
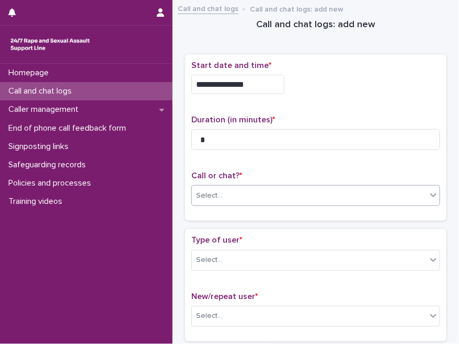
click at [254, 190] on div "Select..." at bounding box center [309, 195] width 235 height 17
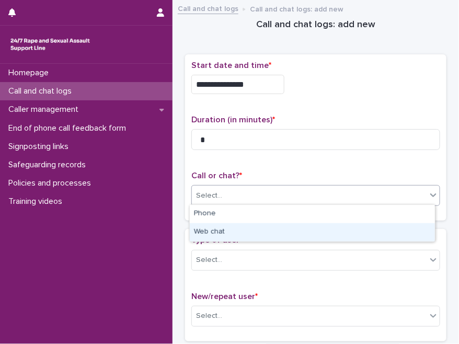
click at [219, 231] on div "Web chat" at bounding box center [312, 232] width 245 height 18
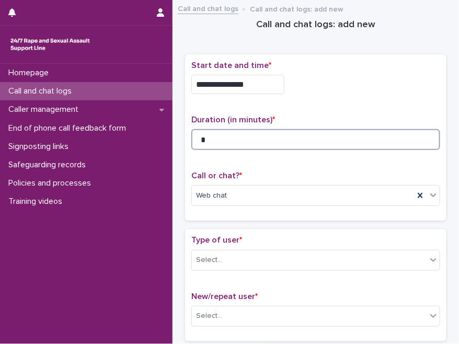
drag, startPoint x: 222, startPoint y: 132, endPoint x: 188, endPoint y: 139, distance: 34.6
click at [188, 139] on div "**********" at bounding box center [316, 137] width 262 height 167
type input "*"
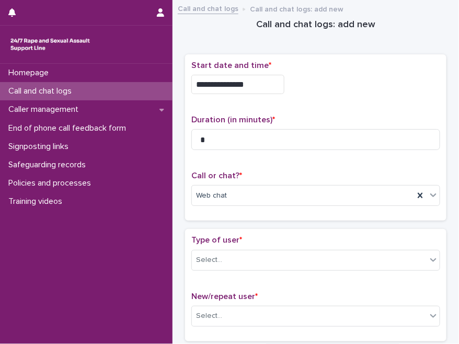
click at [240, 162] on div "**********" at bounding box center [315, 138] width 249 height 154
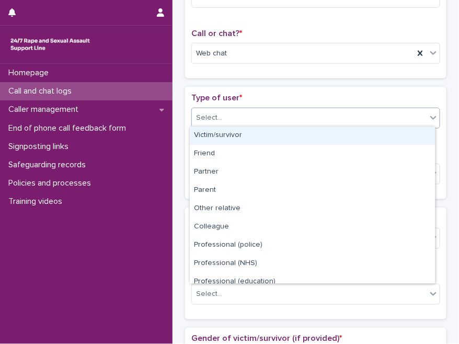
click at [237, 118] on div "Select..." at bounding box center [309, 117] width 235 height 17
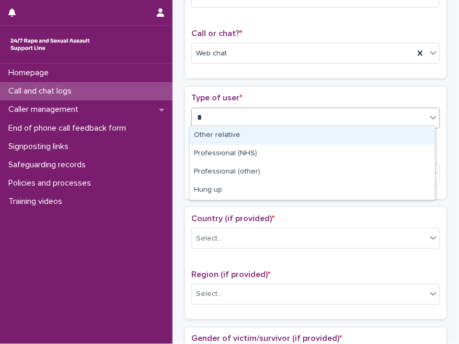
type input "**"
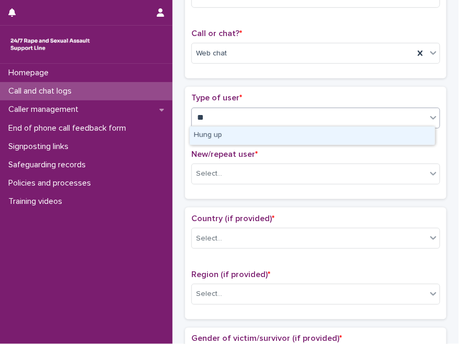
click at [222, 137] on div "Hung up" at bounding box center [312, 136] width 245 height 18
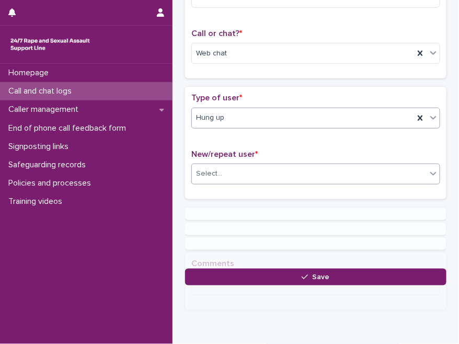
click at [232, 168] on div "Select..." at bounding box center [309, 173] width 235 height 17
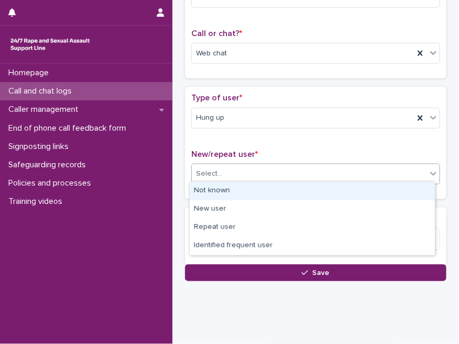
scroll to position [146, 0]
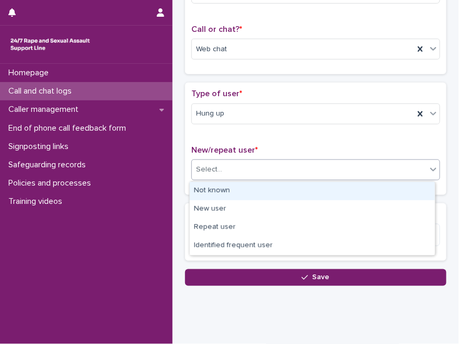
click at [217, 188] on div "Not known" at bounding box center [312, 191] width 245 height 18
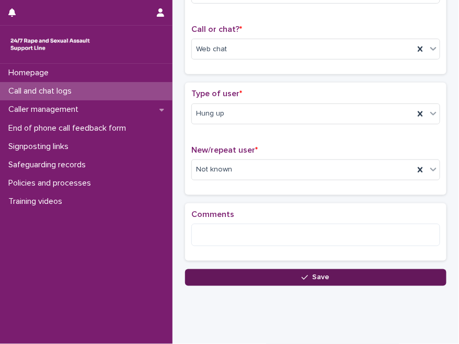
click at [313, 279] on button "Save" at bounding box center [316, 277] width 262 height 17
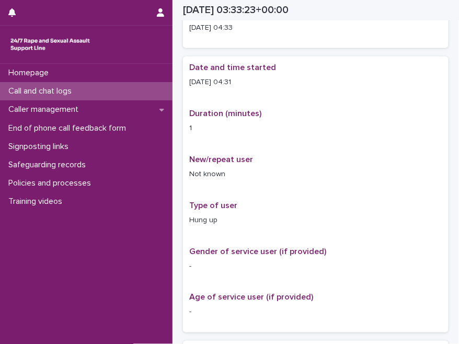
scroll to position [157, 0]
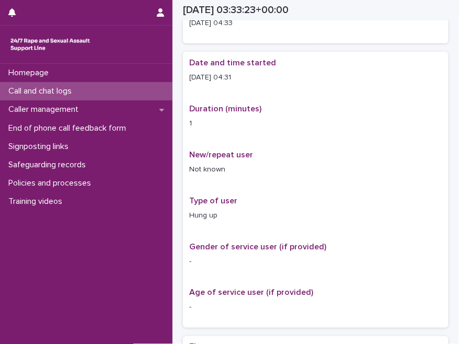
click at [248, 193] on div "Date and time started 20/9/2025 04:31 Duration (minutes) 1 New/repeat user Not …" at bounding box center [315, 190] width 253 height 264
click at [51, 94] on p "Call and chat logs" at bounding box center [42, 91] width 76 height 10
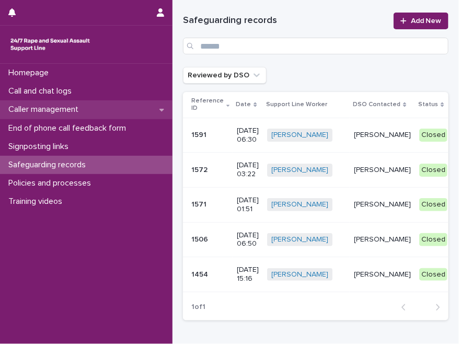
click at [70, 108] on p "Caller management" at bounding box center [45, 110] width 83 height 10
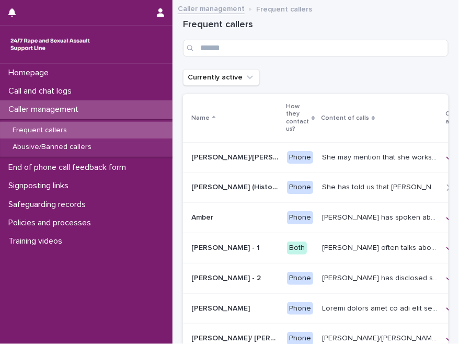
click at [75, 126] on div "Frequent callers" at bounding box center [86, 130] width 173 height 17
click at [71, 131] on p "Frequent callers" at bounding box center [39, 130] width 71 height 9
click at [230, 57] on div "Frequent callers" at bounding box center [316, 37] width 266 height 63
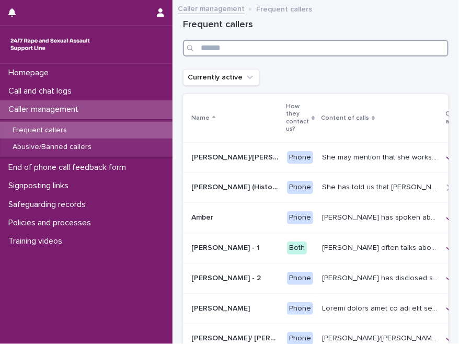
click at [232, 48] on input "Search" at bounding box center [316, 48] width 266 height 17
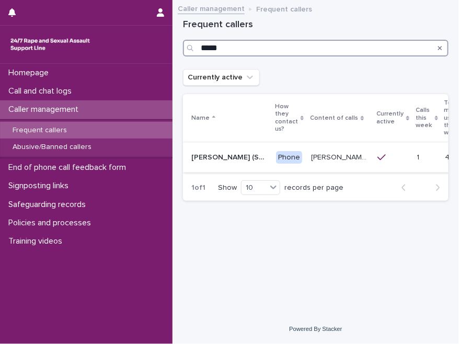
type input "*****"
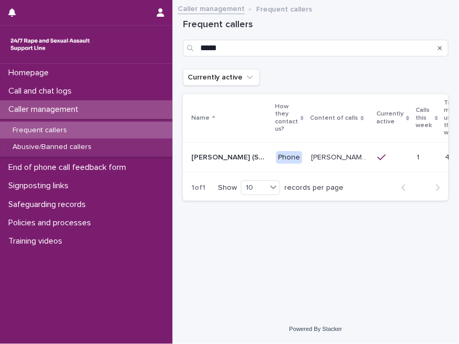
click at [311, 156] on p "[PERSON_NAME] has let us know that she experienced [MEDICAL_DATA] by a doctor. …" at bounding box center [341, 156] width 60 height 11
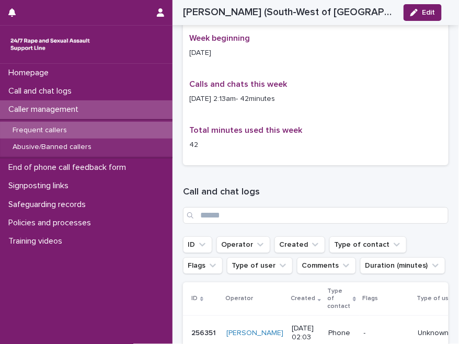
scroll to position [856, 0]
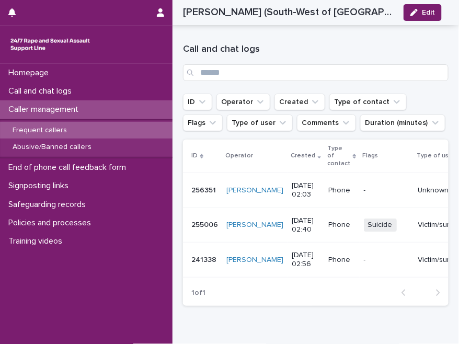
click at [419, 186] on p "Unknown" at bounding box center [443, 190] width 48 height 9
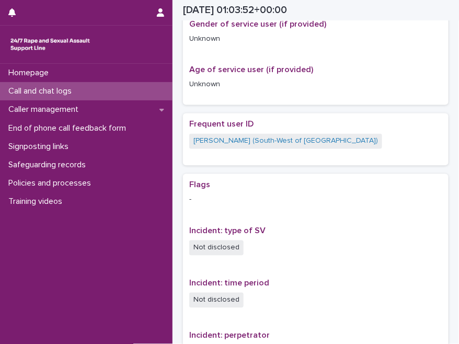
scroll to position [699, 0]
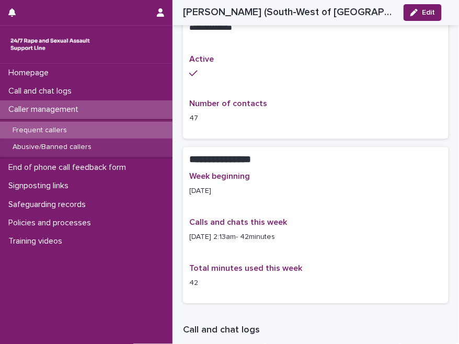
scroll to position [856, 0]
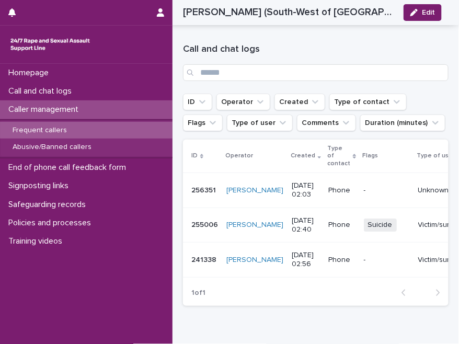
click at [414, 208] on td "Victim/survivor" at bounding box center [442, 225] width 57 height 35
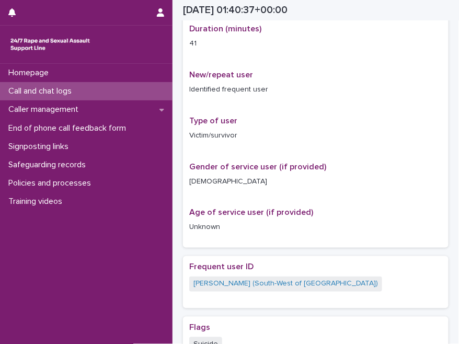
scroll to position [285, 0]
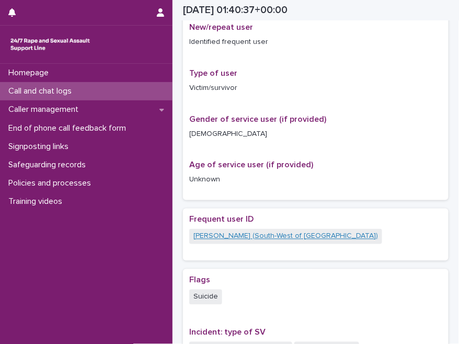
click at [280, 237] on link "[PERSON_NAME] (South-West of [GEOGRAPHIC_DATA])" at bounding box center [286, 236] width 185 height 11
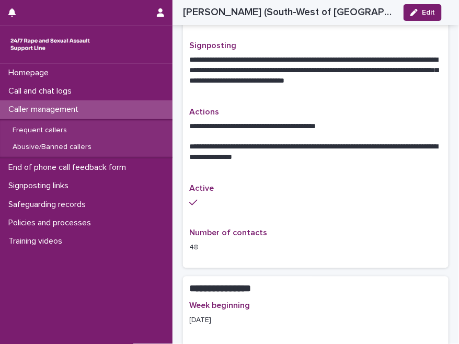
scroll to position [449, 0]
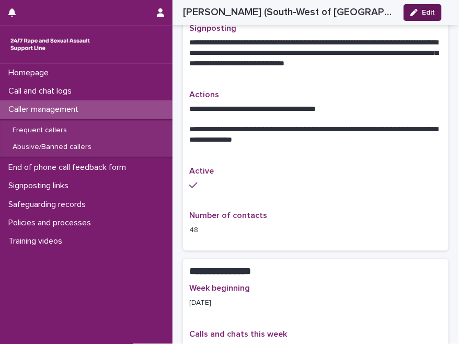
click at [425, 16] on span "Edit" at bounding box center [428, 12] width 13 height 7
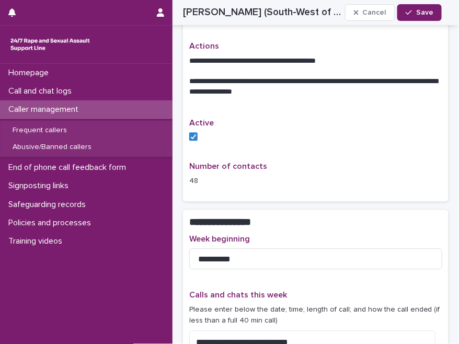
scroll to position [671, 0]
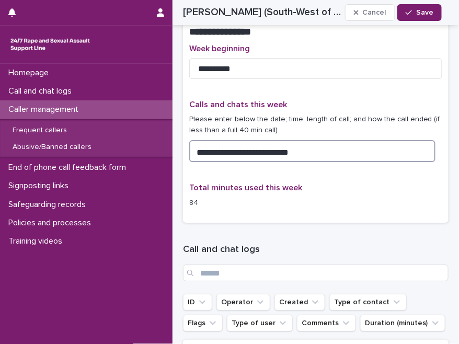
click at [314, 140] on textarea "**********" at bounding box center [312, 151] width 246 height 22
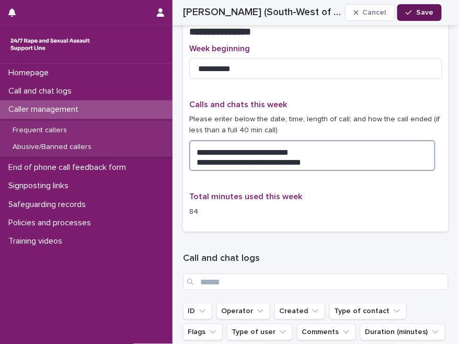
type textarea "**********"
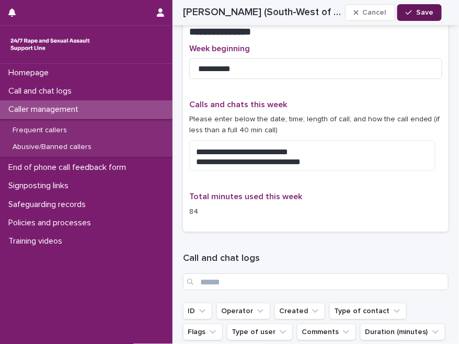
click at [428, 17] on button "Save" at bounding box center [420, 12] width 44 height 17
